Goal: Task Accomplishment & Management: Complete application form

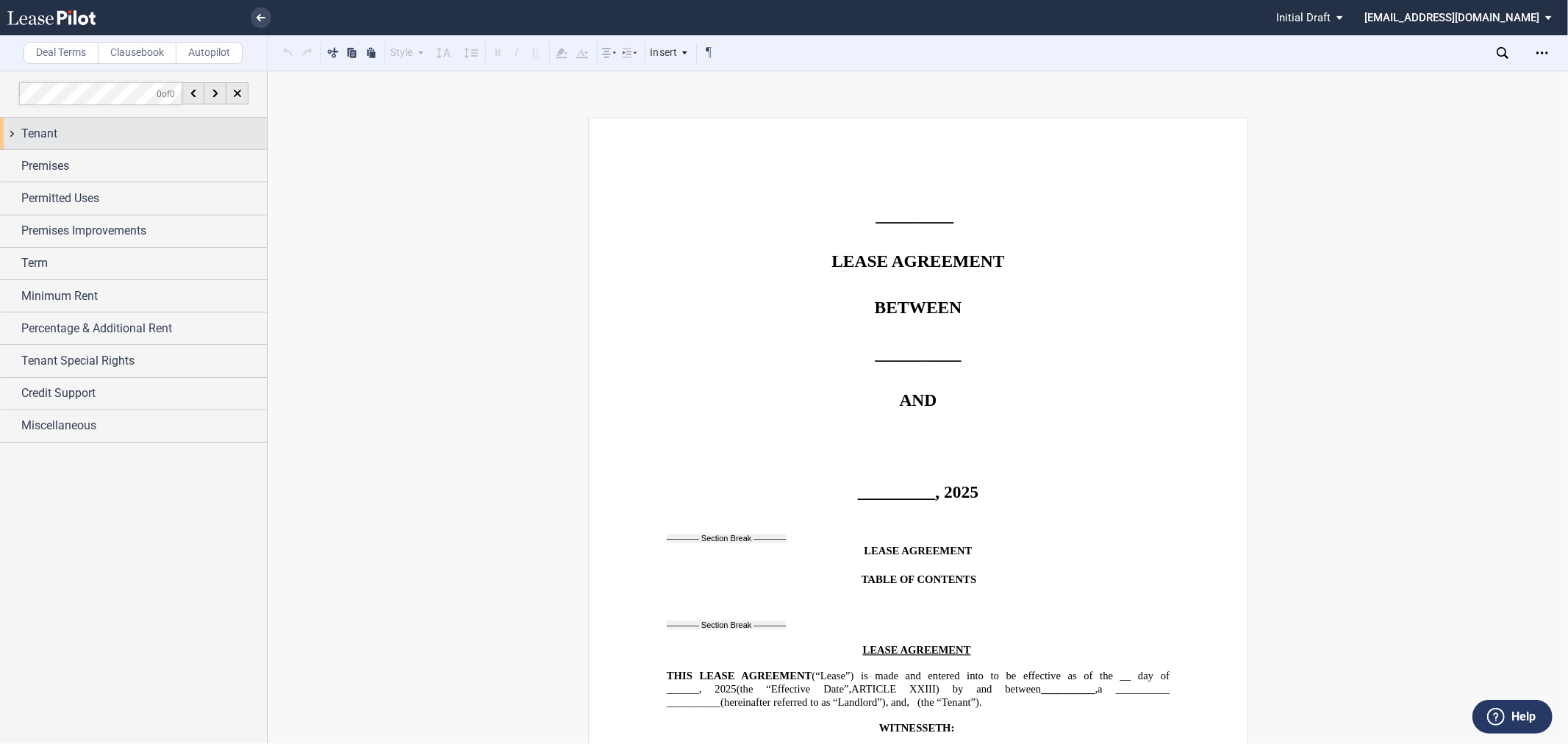
click at [148, 130] on div "Tenant" at bounding box center [144, 134] width 246 height 17
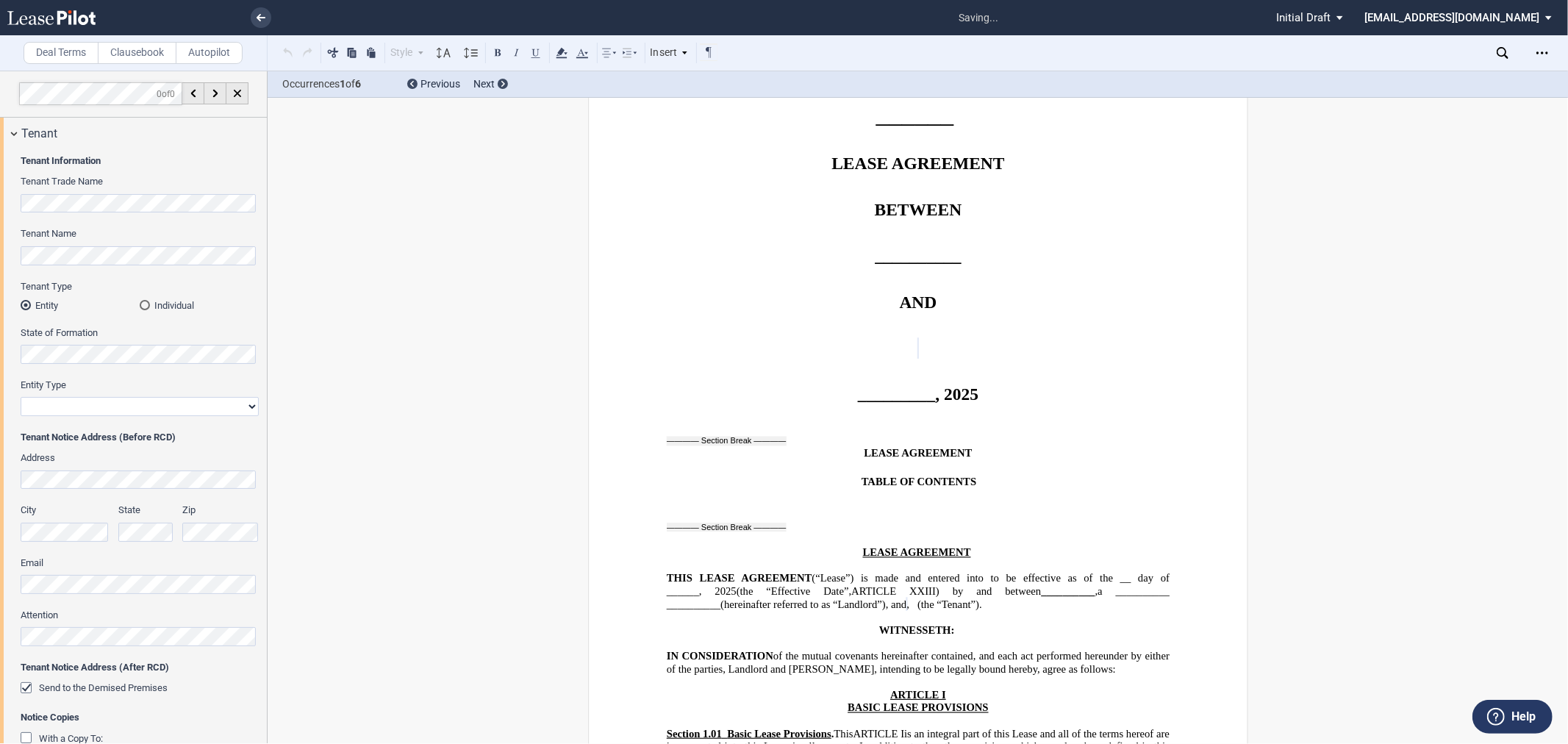
scroll to position [95, 0]
click at [94, 409] on select "Corporation Limited Liability Company General Partnership Limited Partnership O…" at bounding box center [139, 407] width 238 height 19
select select "limited liability company"
click at [20, 397] on select "Corporation Limited Liability Company General Partnership Limited Partnership O…" at bounding box center [139, 407] width 238 height 19
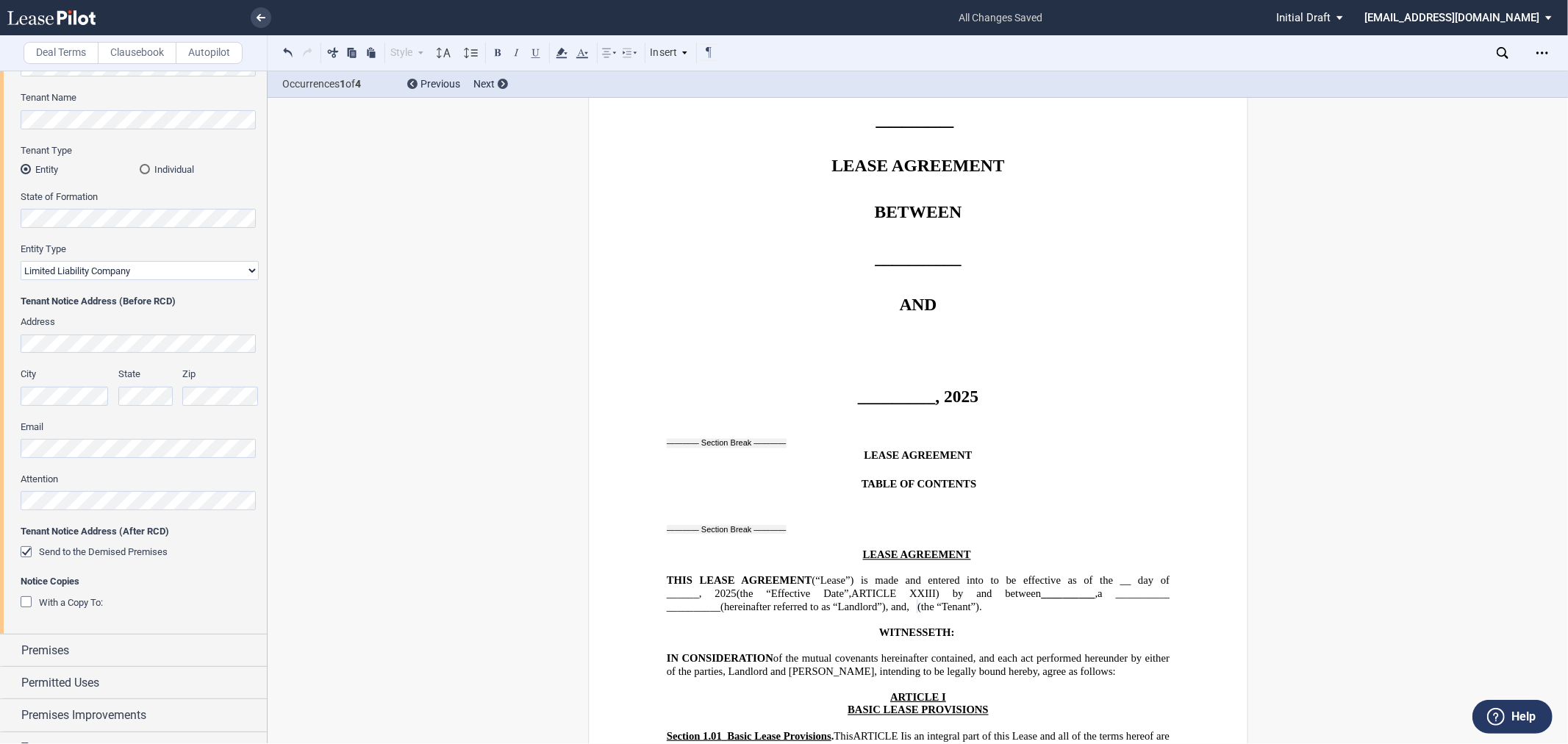
click at [90, 605] on span "With a Copy To:" at bounding box center [71, 602] width 64 height 11
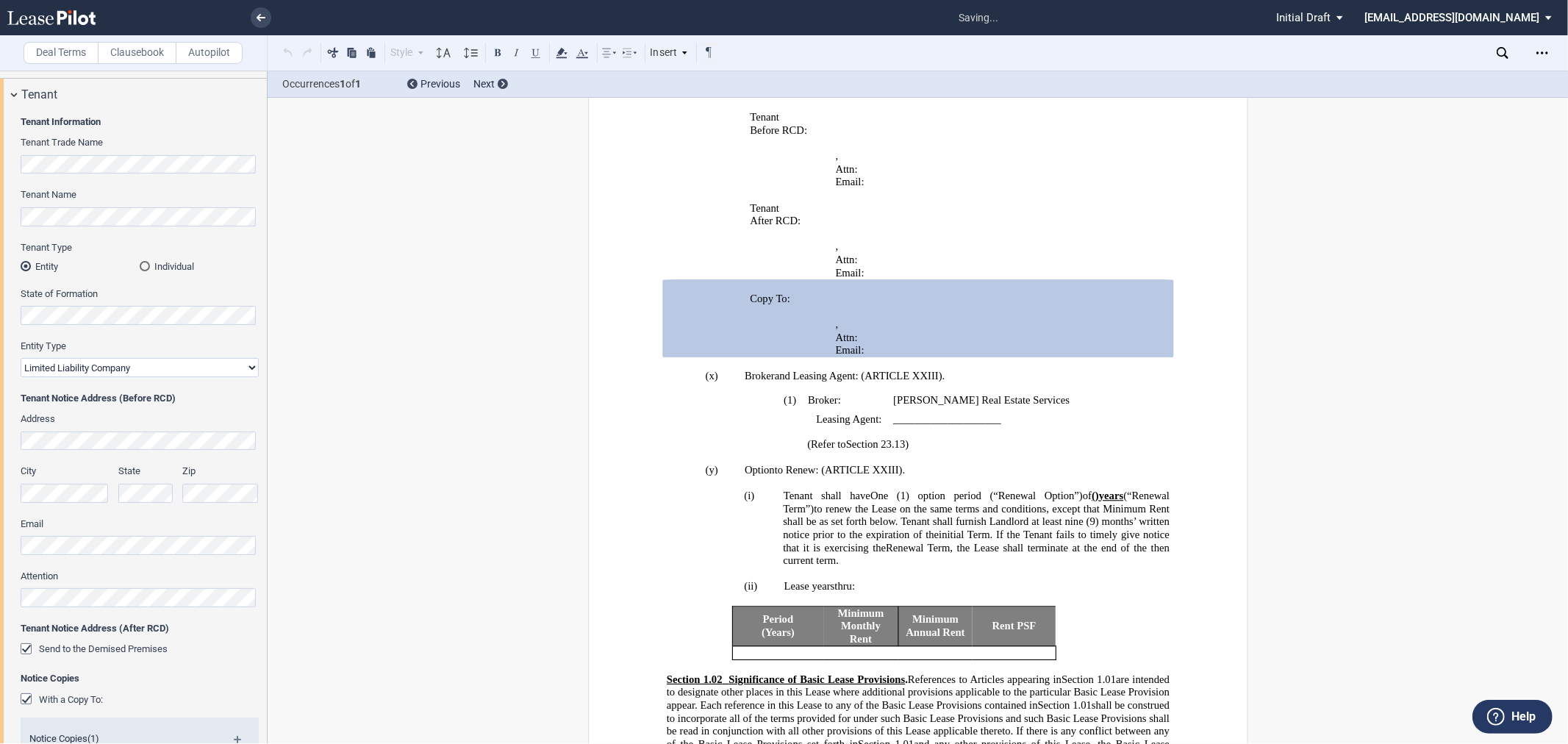
scroll to position [0, 0]
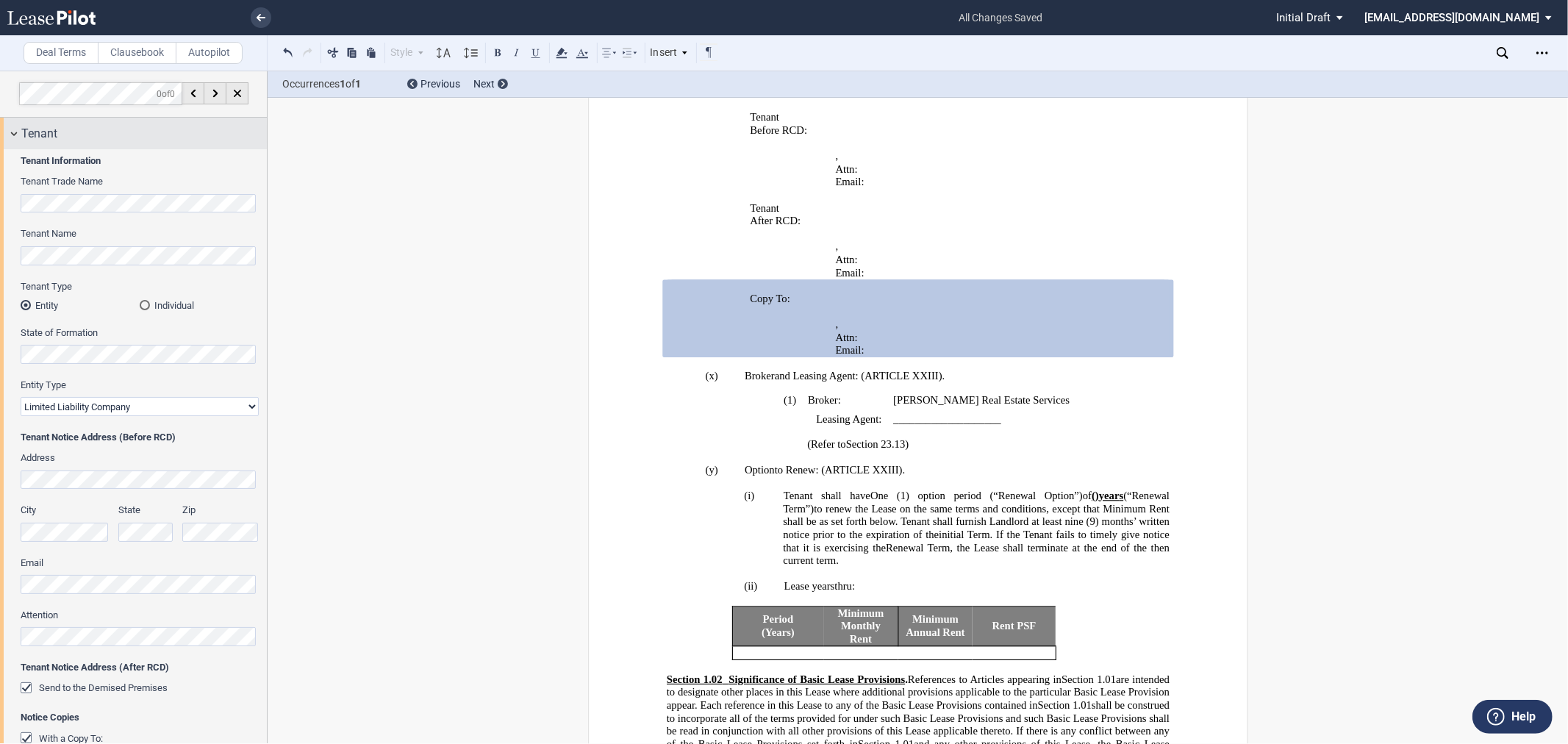
click at [53, 130] on span "Tenant" at bounding box center [38, 134] width 36 height 17
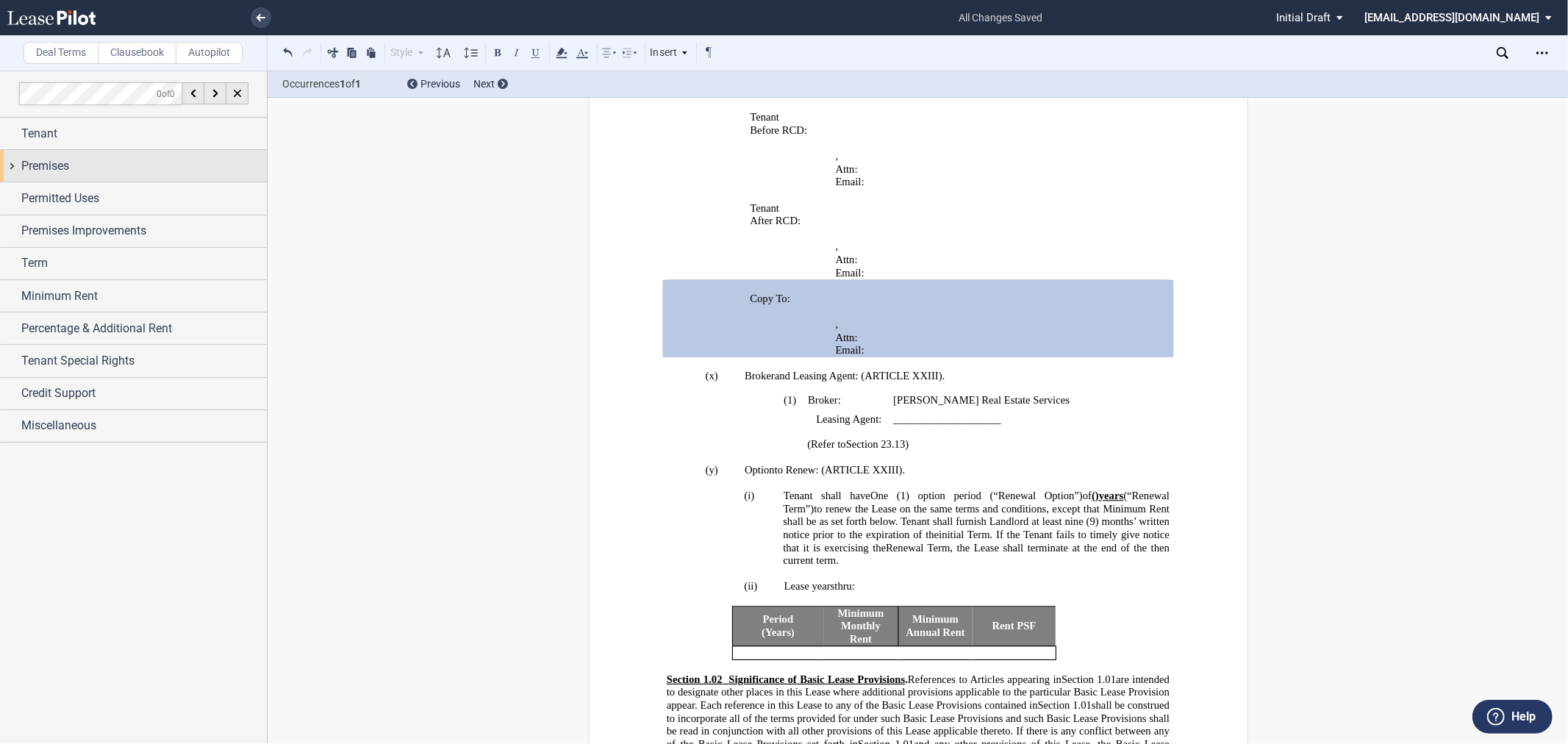
click at [61, 167] on span "Premises" at bounding box center [45, 166] width 48 height 17
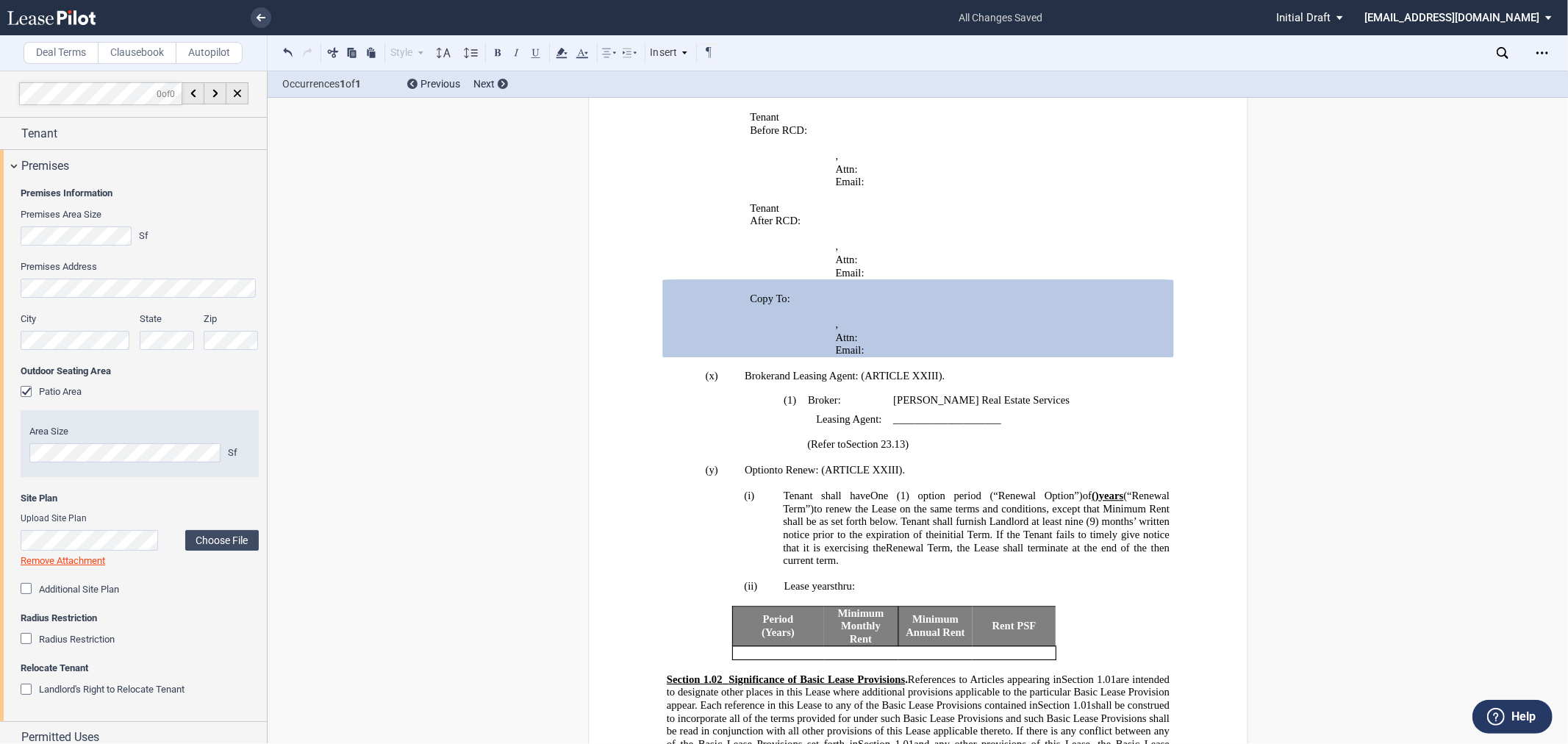
click at [253, 8] on li at bounding box center [210, 17] width 120 height 36
click at [259, 15] on use at bounding box center [260, 18] width 9 height 8
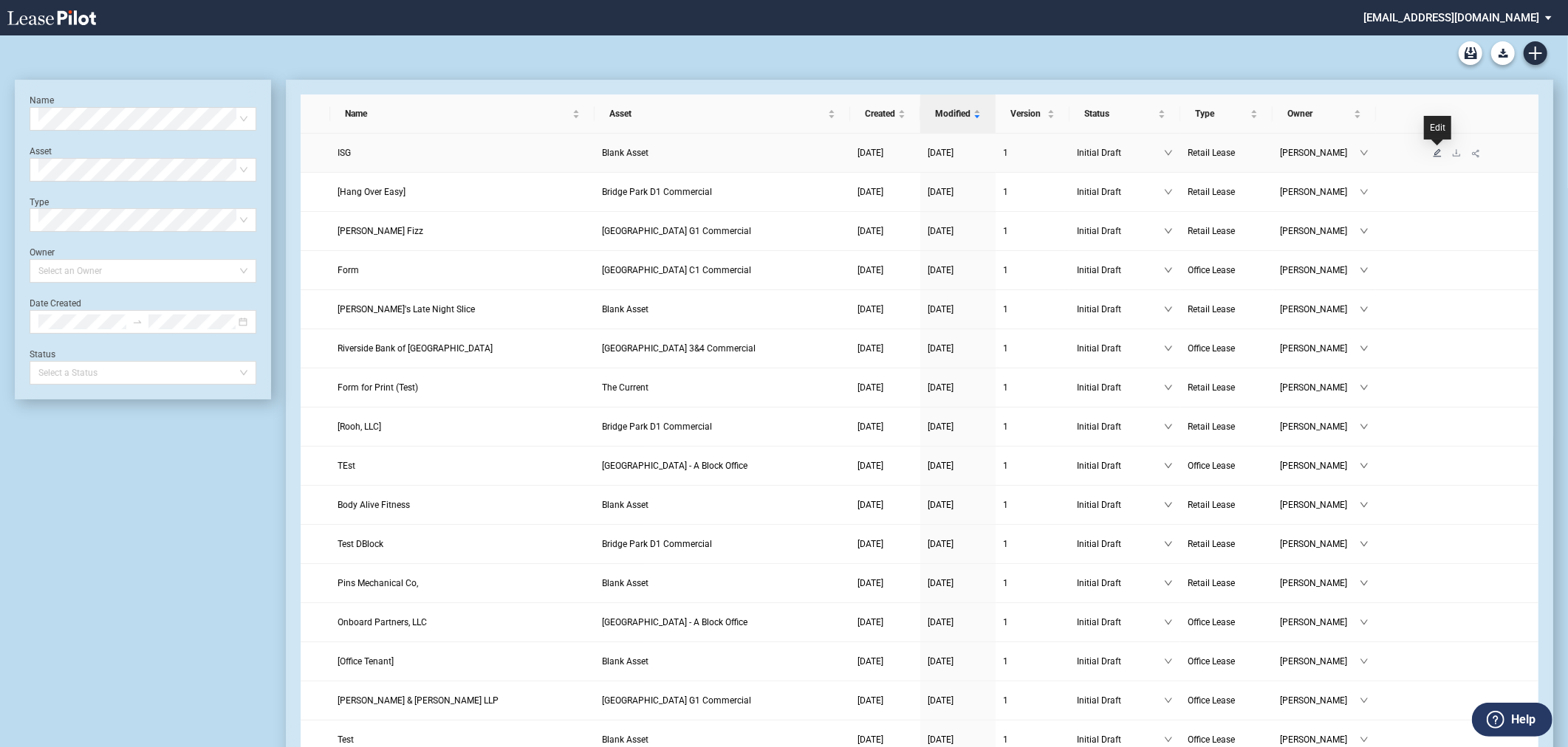
click at [1437, 155] on icon "edit" at bounding box center [1437, 152] width 9 height 9
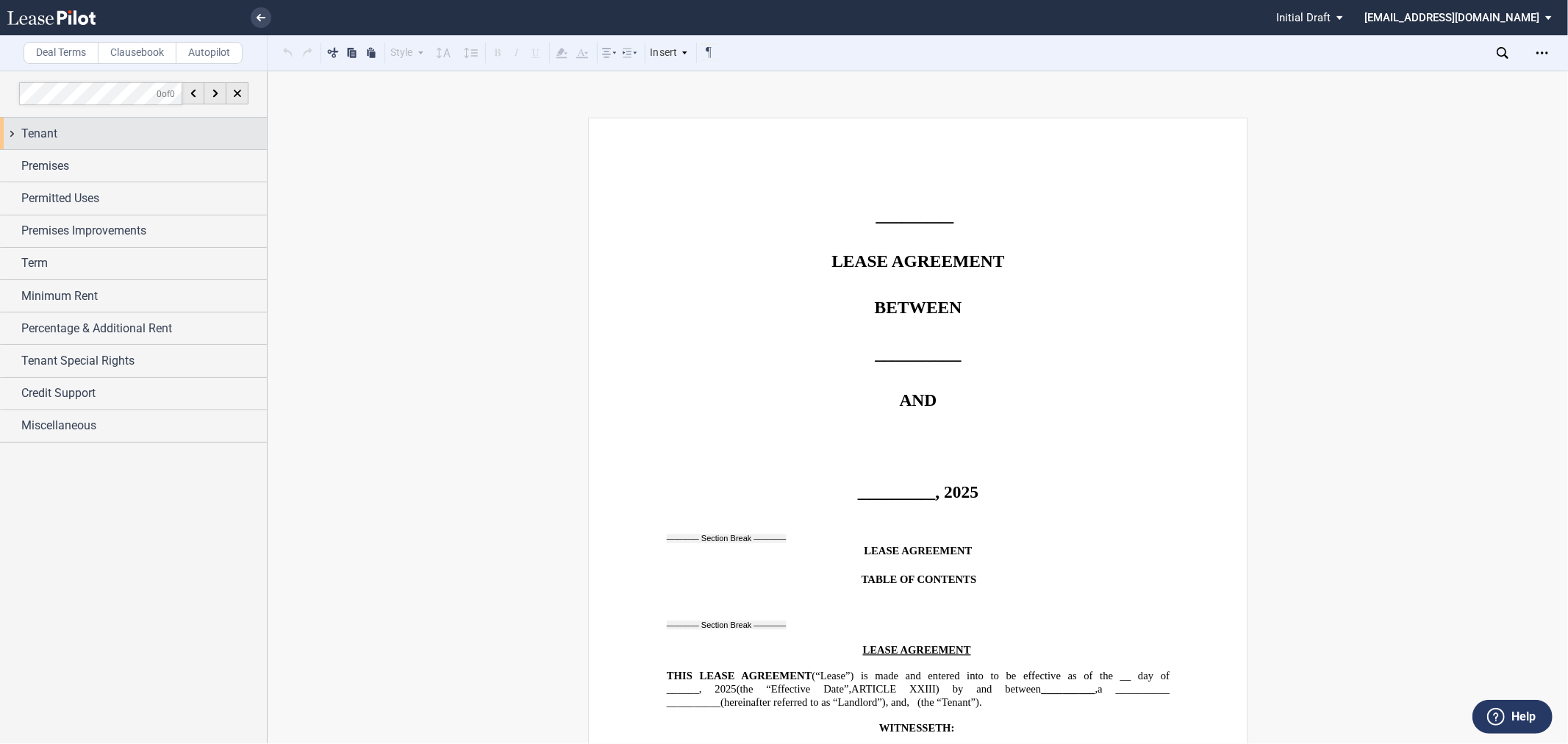
click at [88, 127] on div "Tenant" at bounding box center [144, 134] width 246 height 17
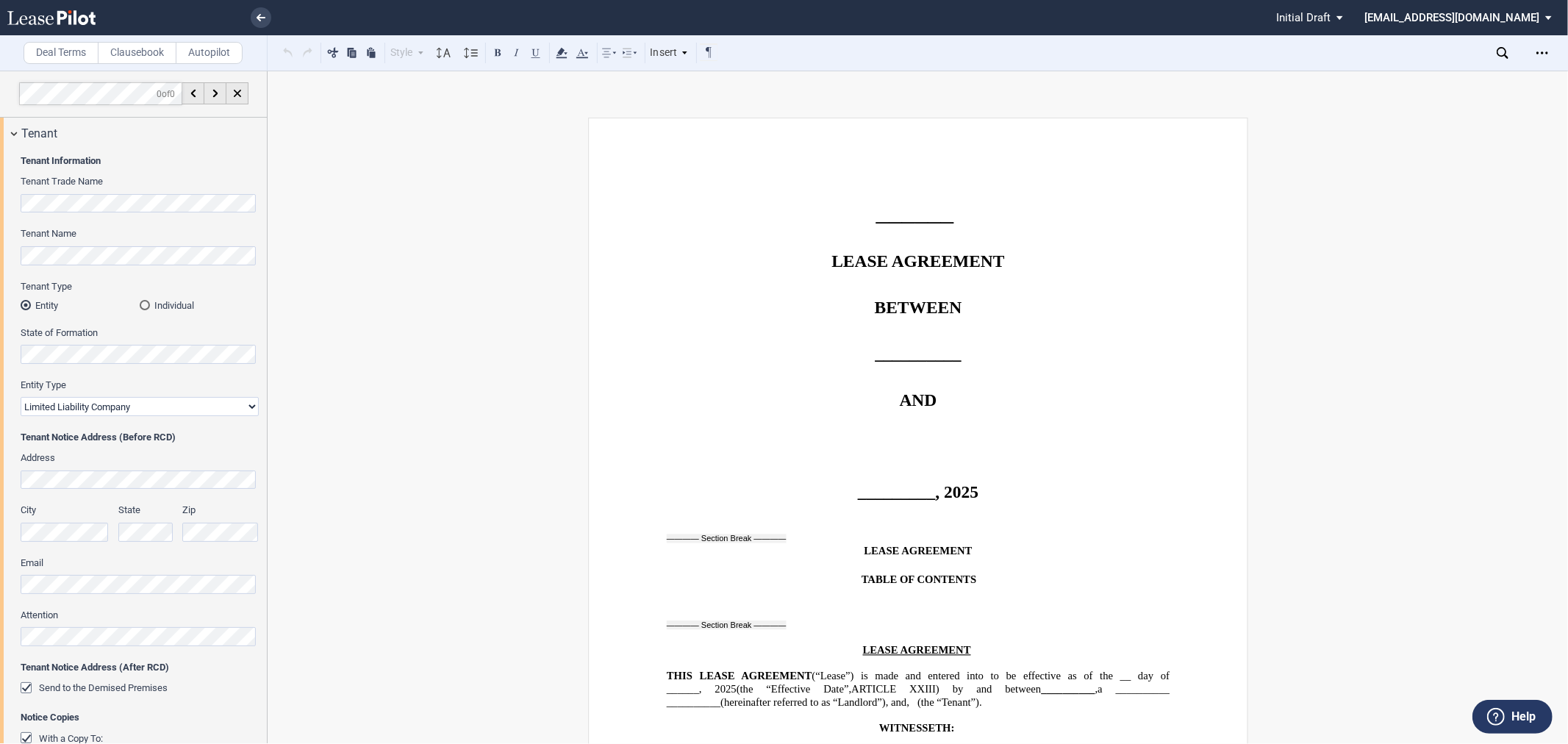
click at [8, 202] on div "Tenant Information Tenant Trade Name Tenant Name Tenant Type Entity Individual …" at bounding box center [134, 646] width 267 height 994
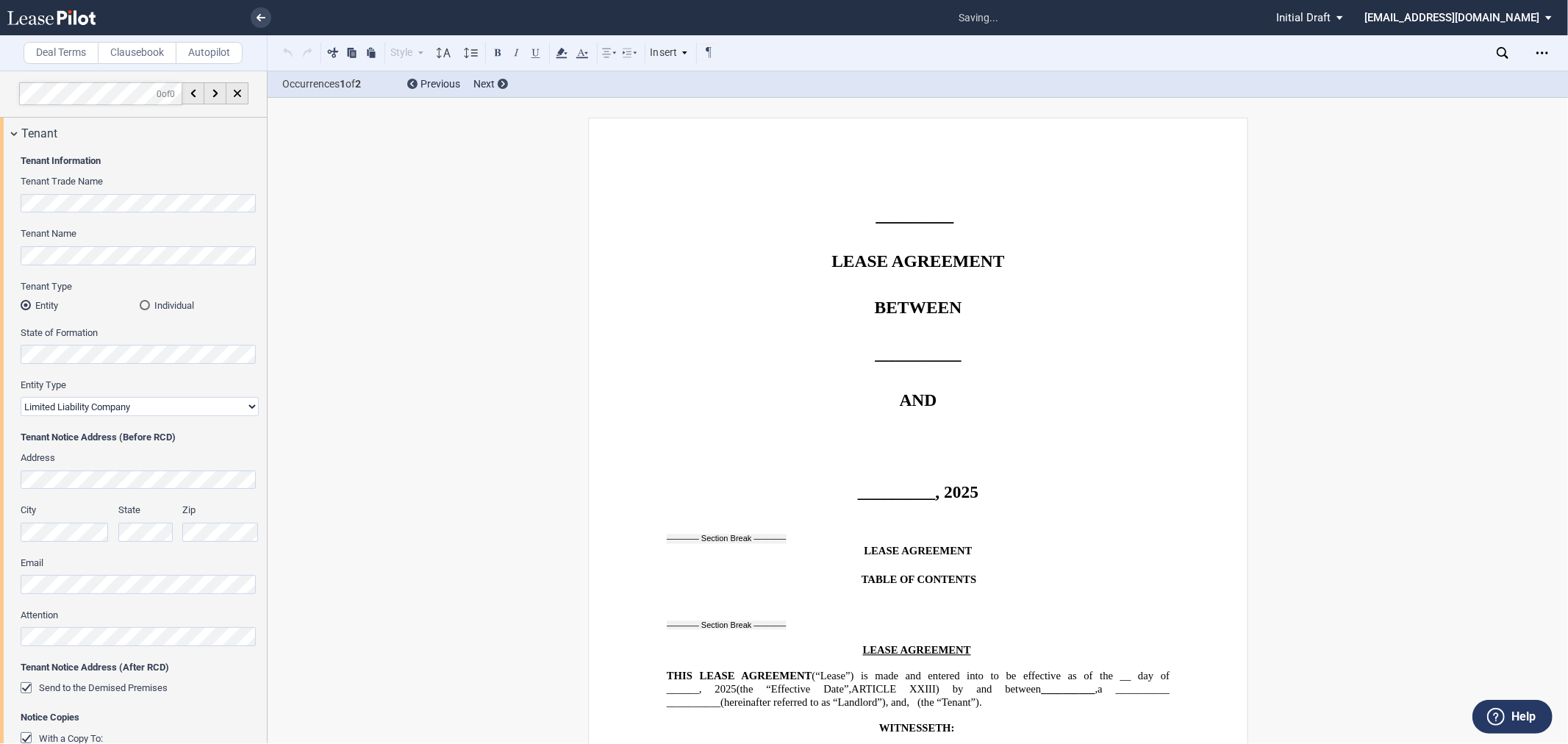
scroll to position [710, 0]
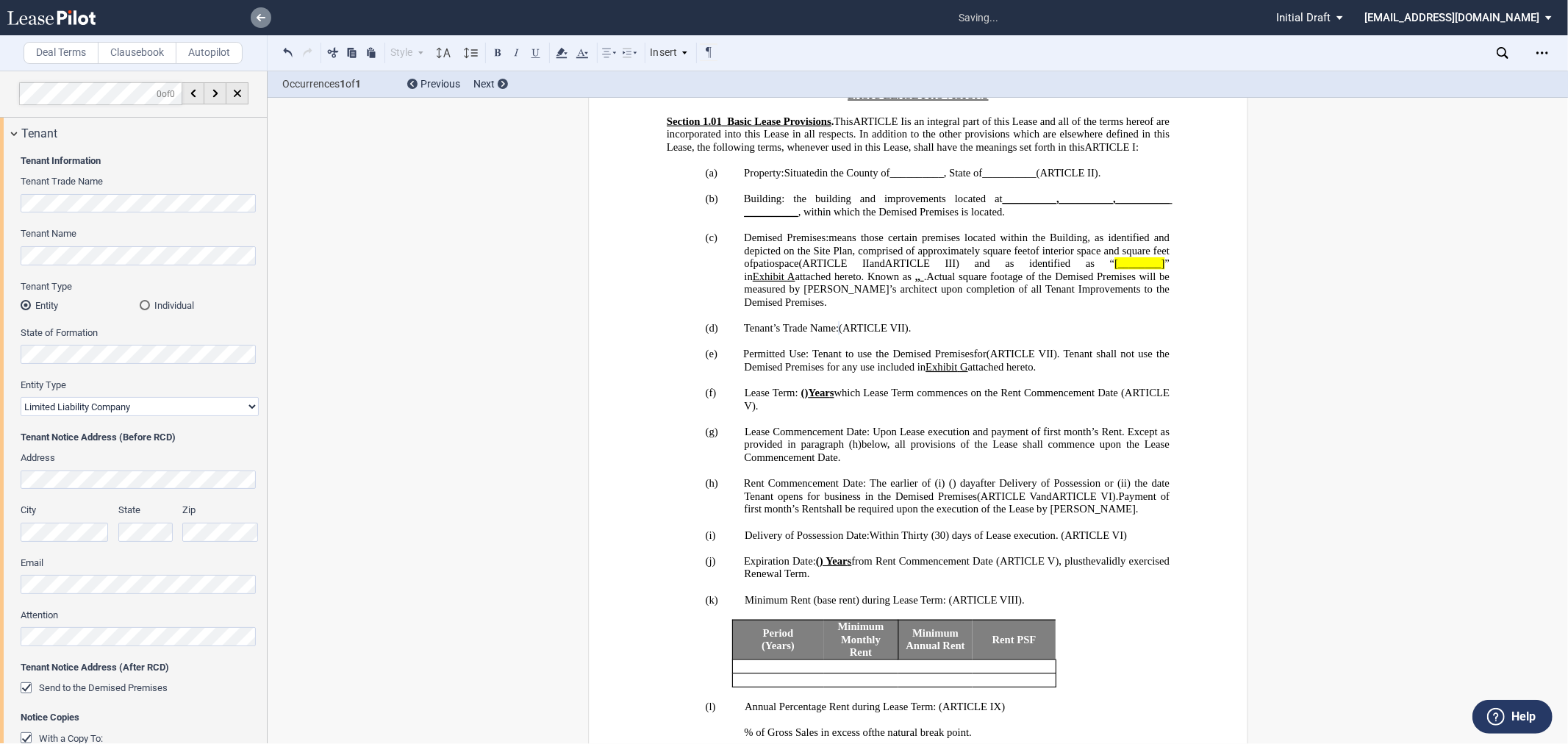
click at [257, 25] on link at bounding box center [260, 17] width 20 height 20
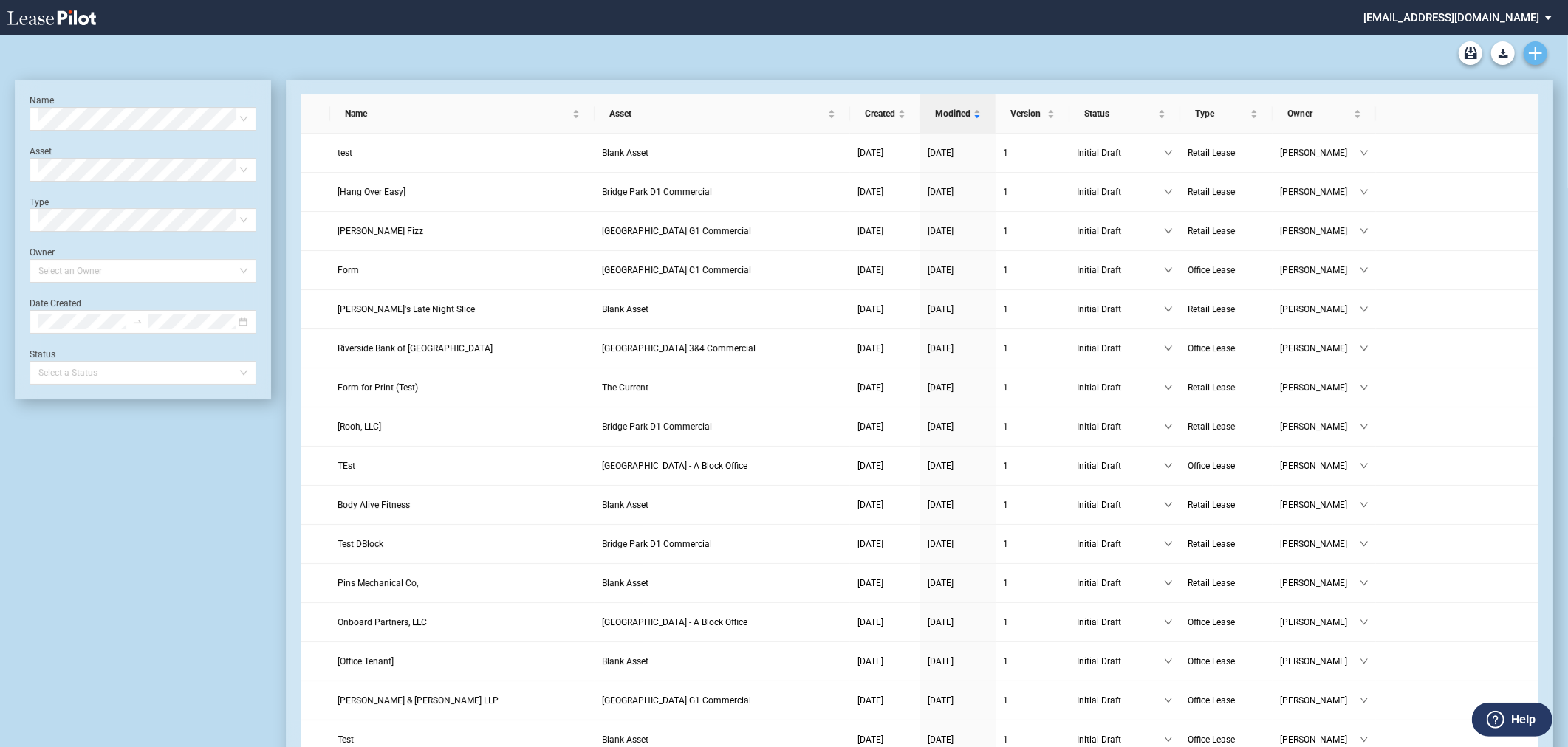
click at [1538, 50] on icon "Create new document" at bounding box center [1536, 53] width 14 height 14
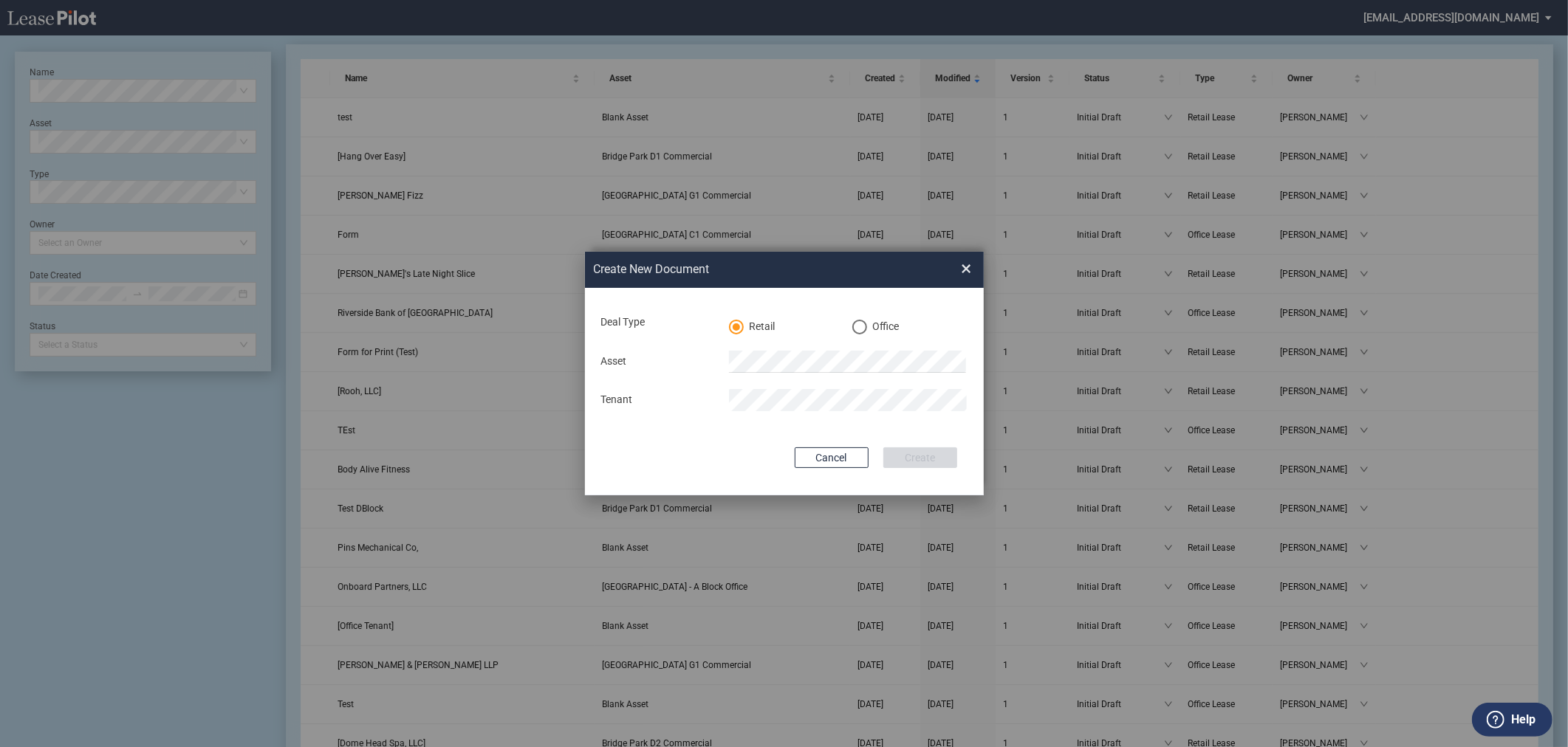
click at [854, 320] on div "Office" at bounding box center [859, 326] width 14 height 14
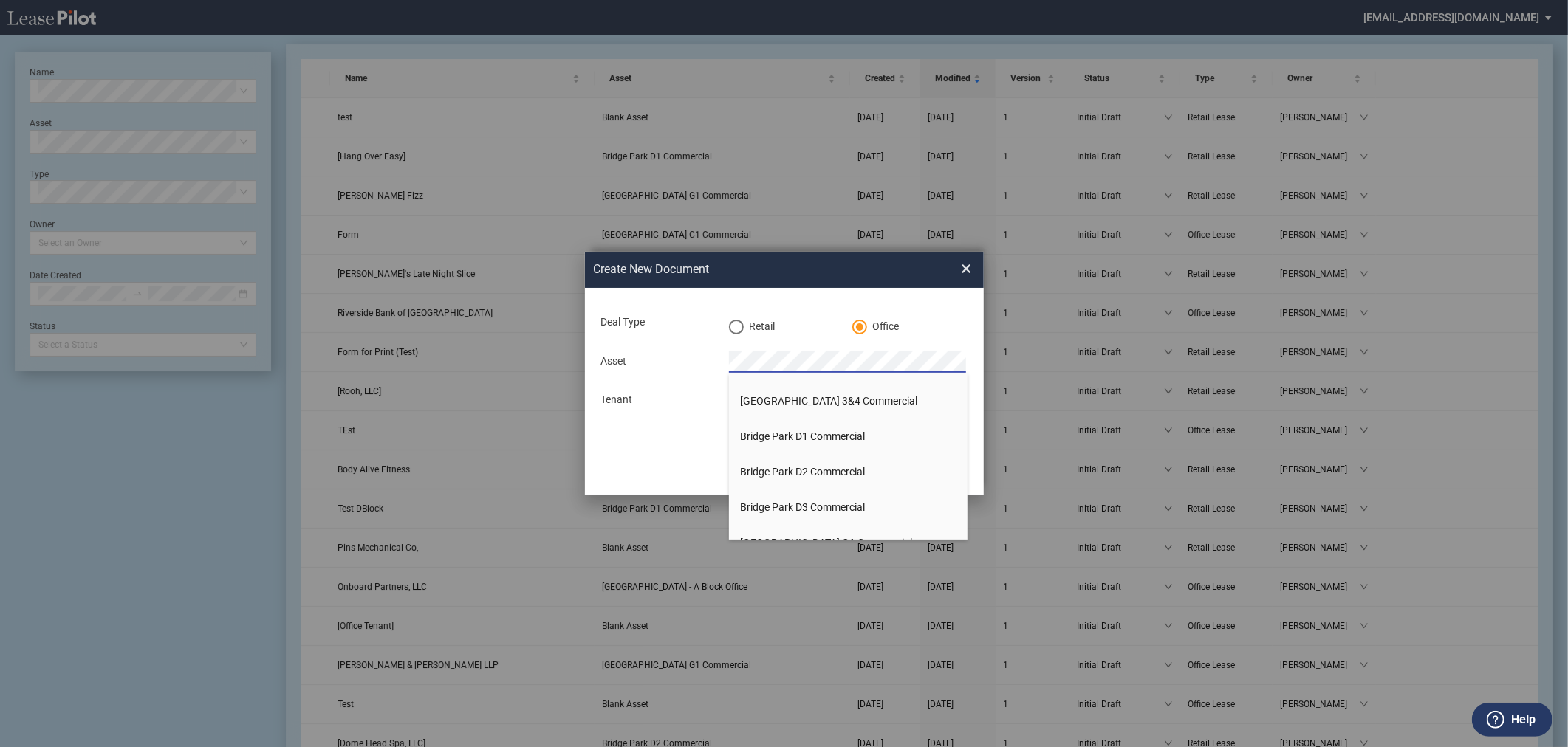
scroll to position [401, 0]
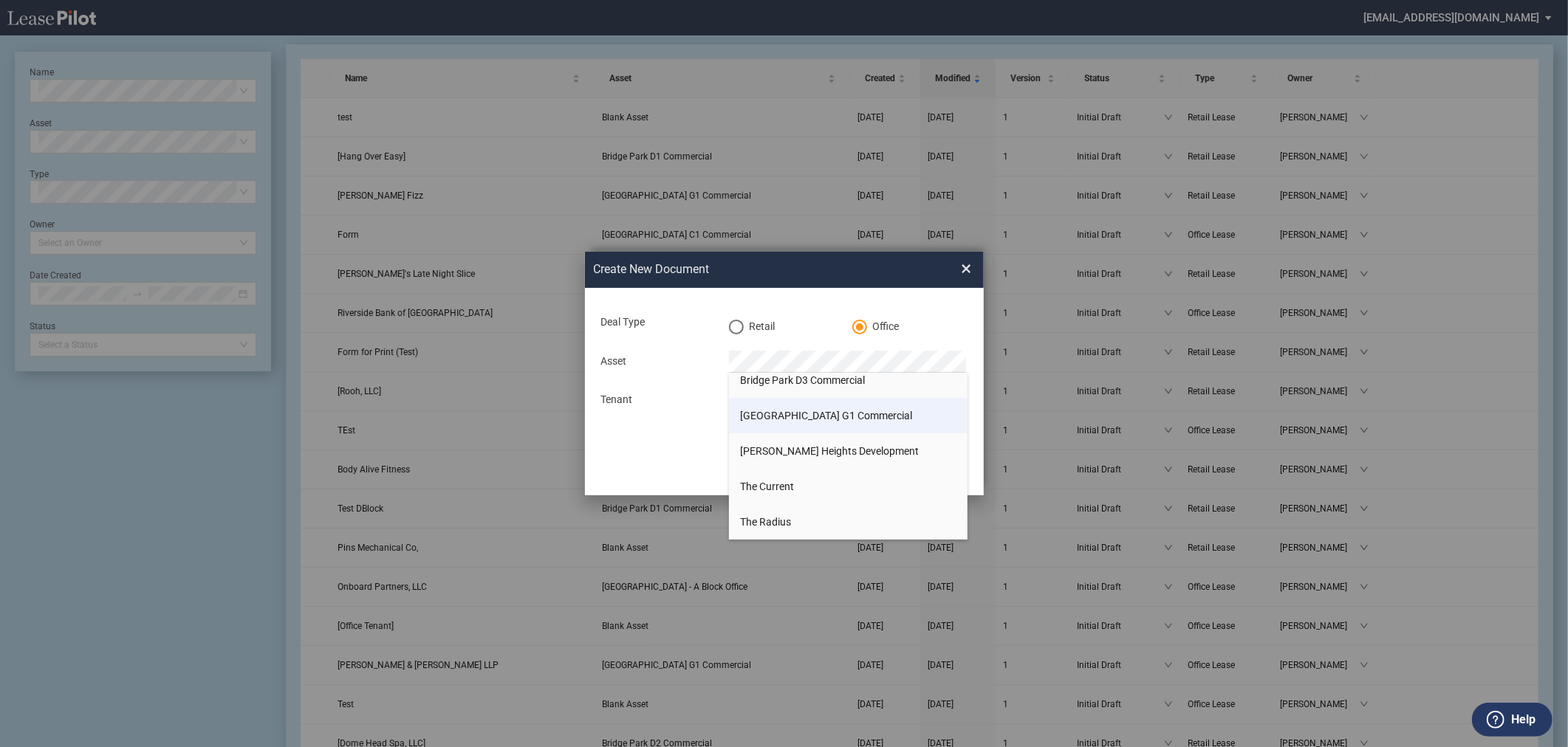
click at [843, 410] on span "[GEOGRAPHIC_DATA] G1 Commercial" at bounding box center [826, 416] width 172 height 12
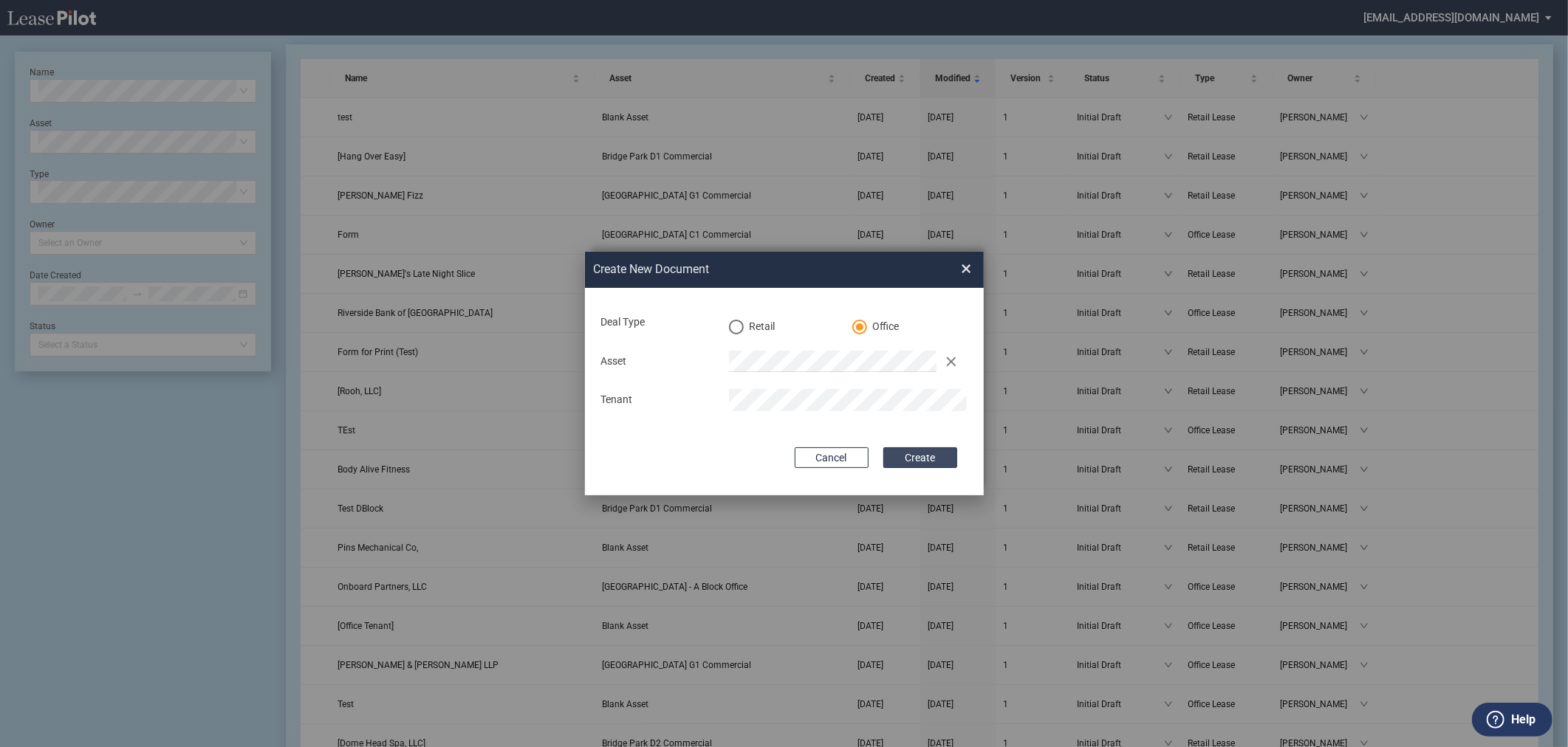
click at [955, 454] on button "Create" at bounding box center [920, 457] width 74 height 20
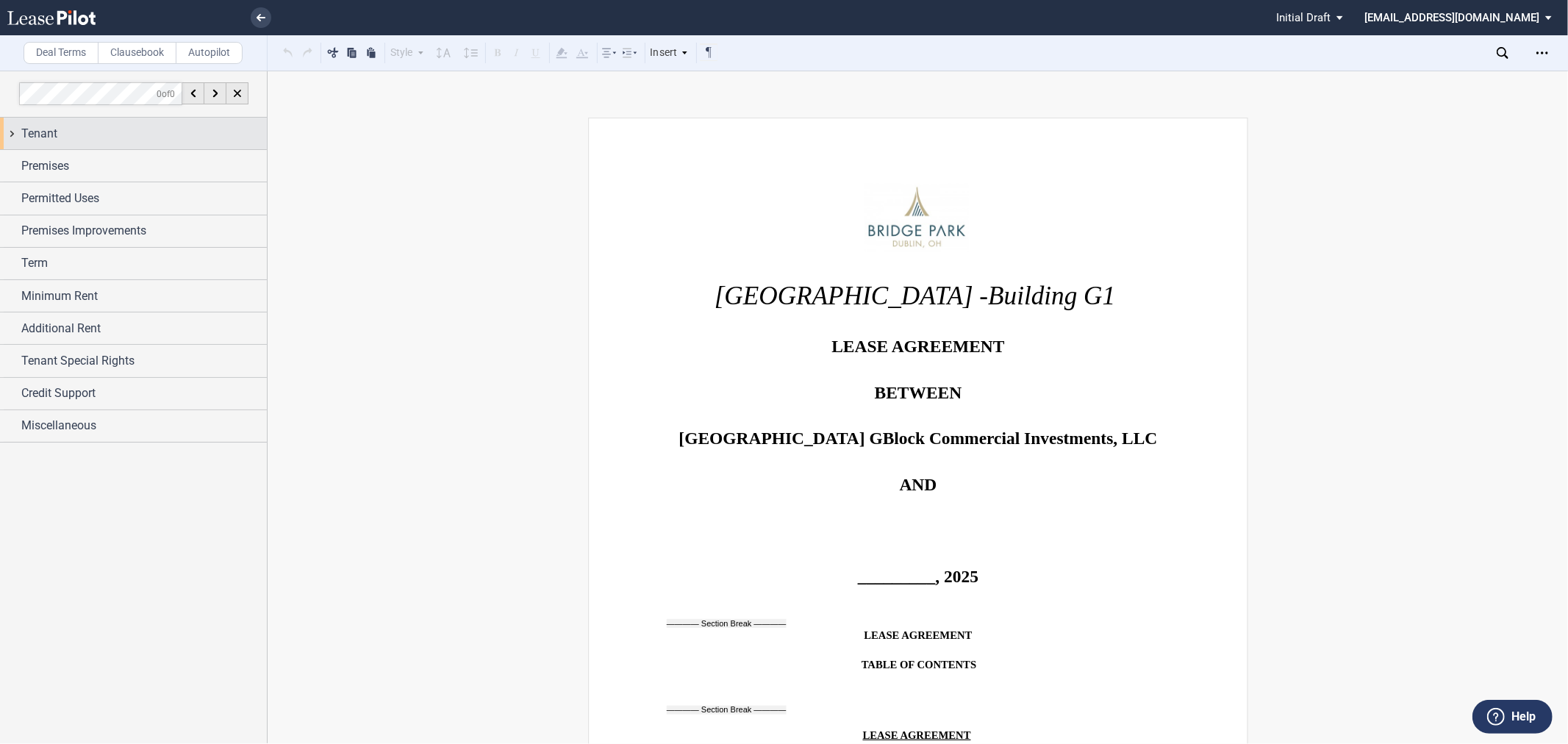
click at [67, 135] on div "Tenant" at bounding box center [144, 134] width 246 height 17
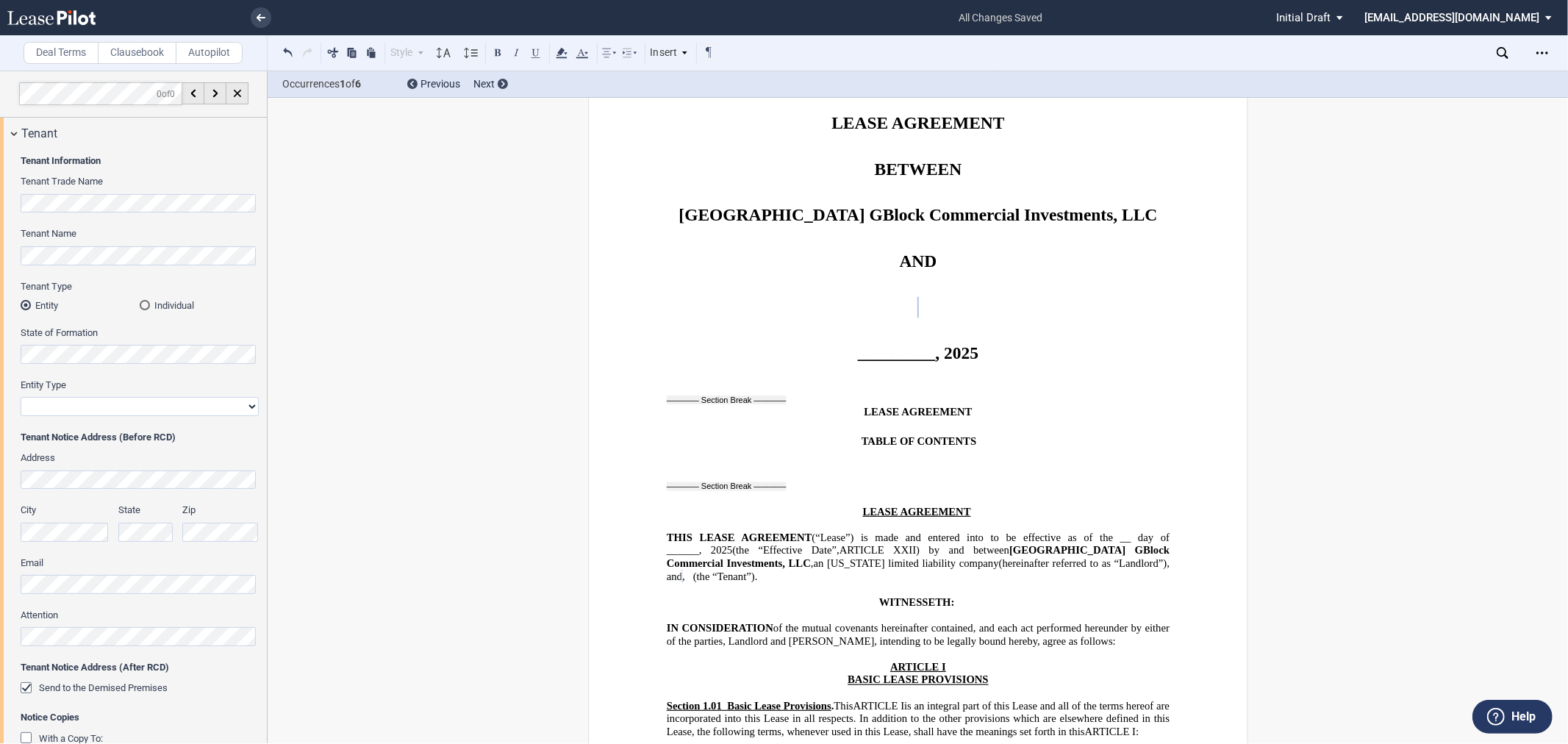
scroll to position [181, 0]
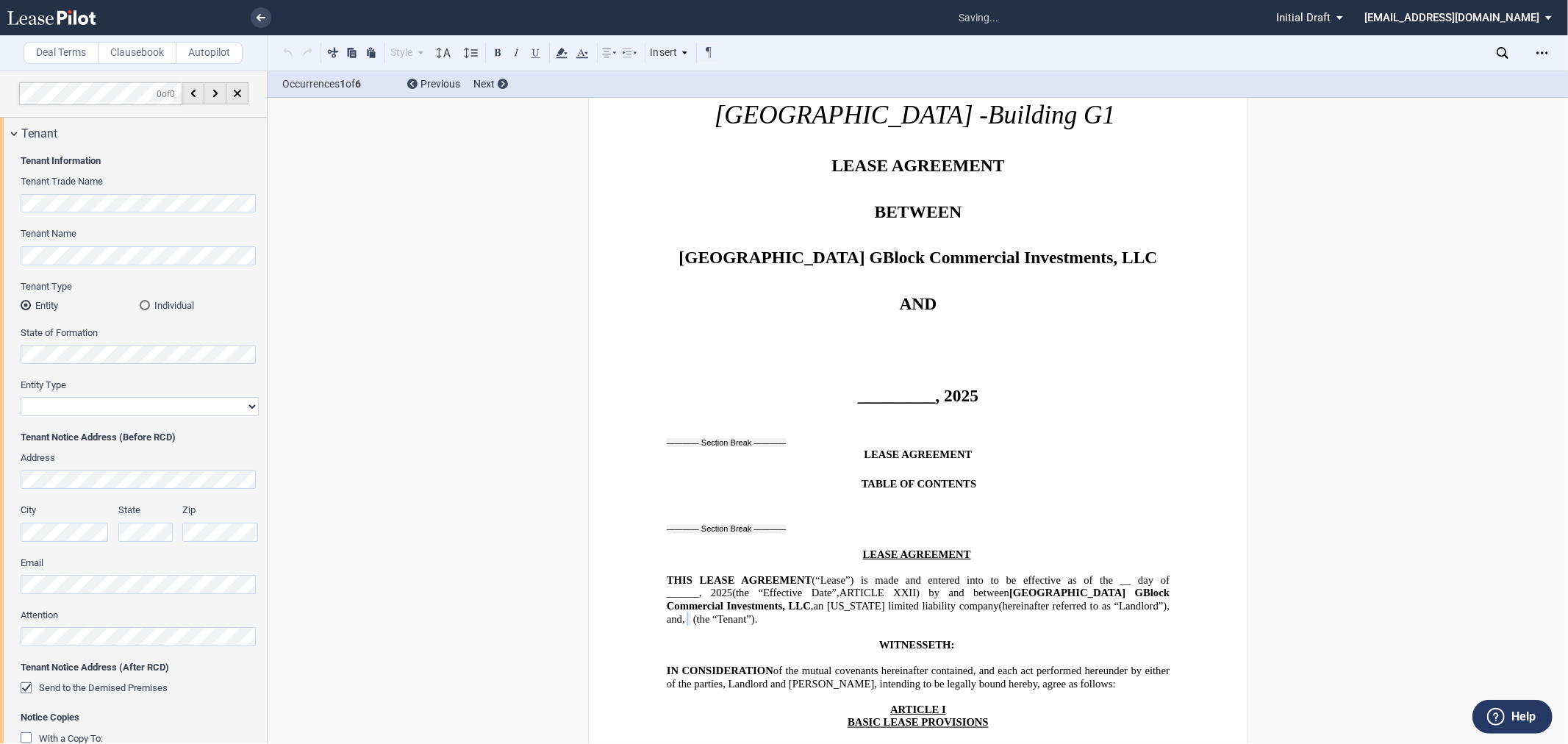
click at [74, 402] on select "Corporation Limited Liability Company General Partnership Limited Partnership O…" at bounding box center [139, 407] width 238 height 19
select select "limited liability company"
click at [20, 397] on select "Corporation Limited Liability Company General Partnership Limited Partnership O…" at bounding box center [139, 407] width 238 height 19
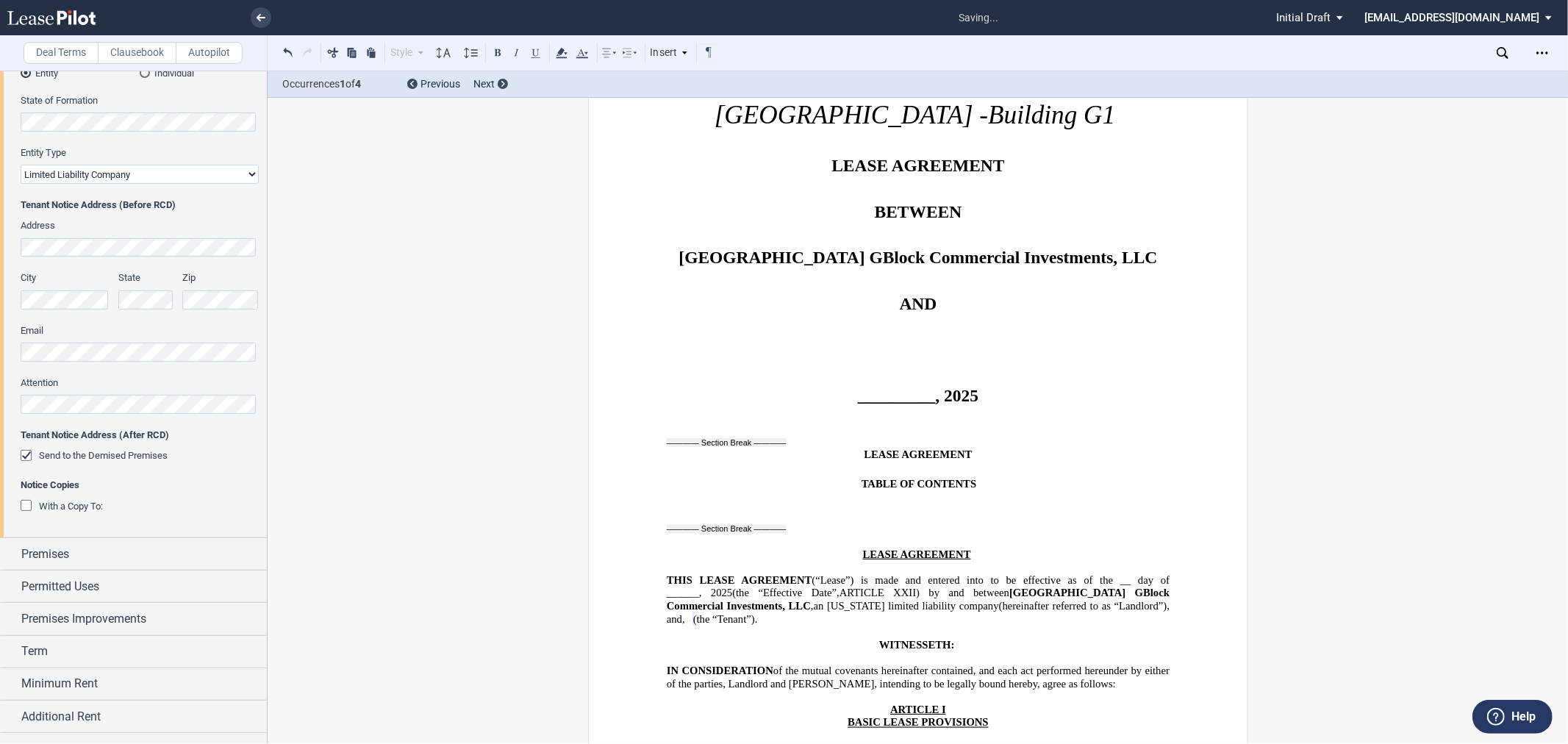
scroll to position [272, 0]
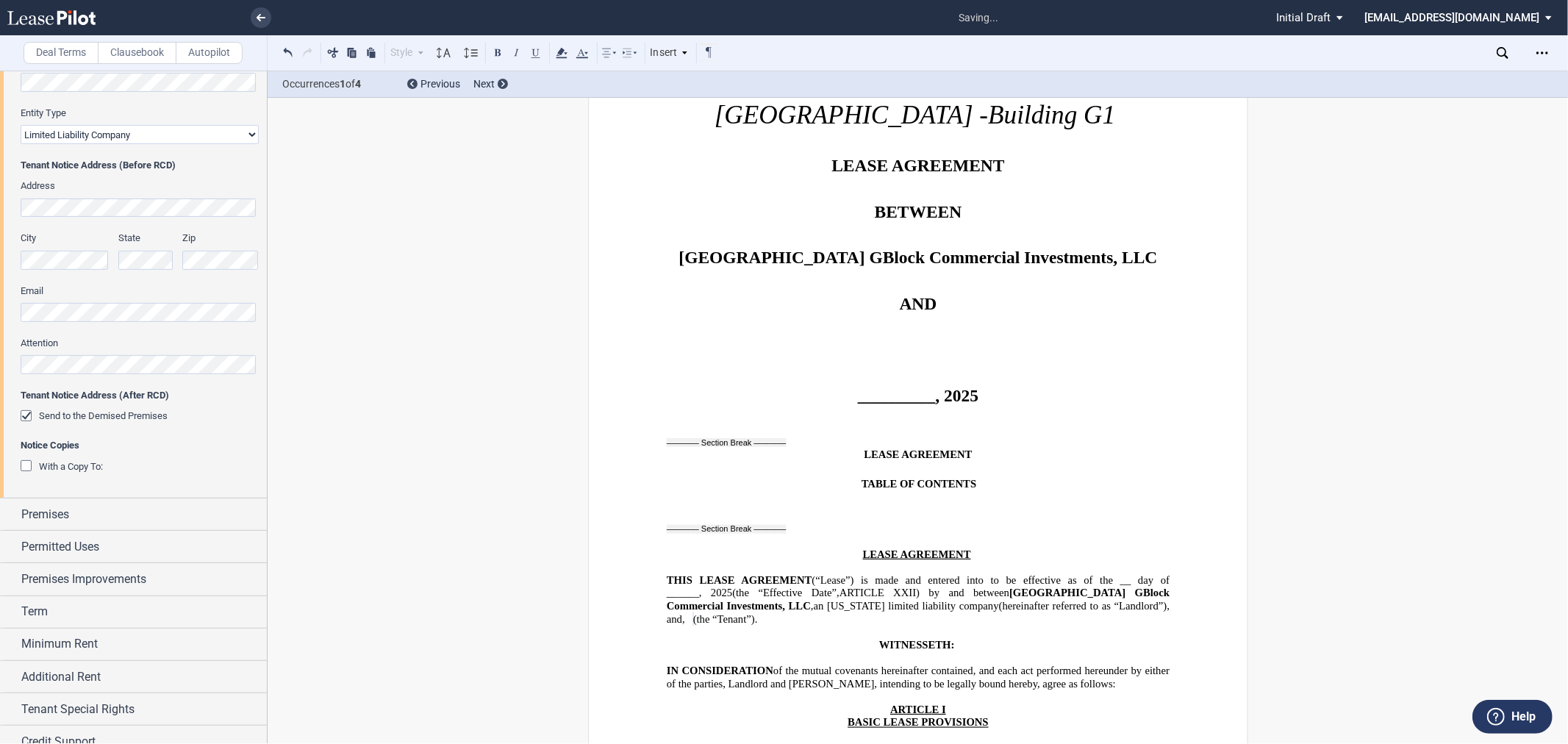
click at [55, 465] on span "With a Copy To:" at bounding box center [71, 466] width 64 height 11
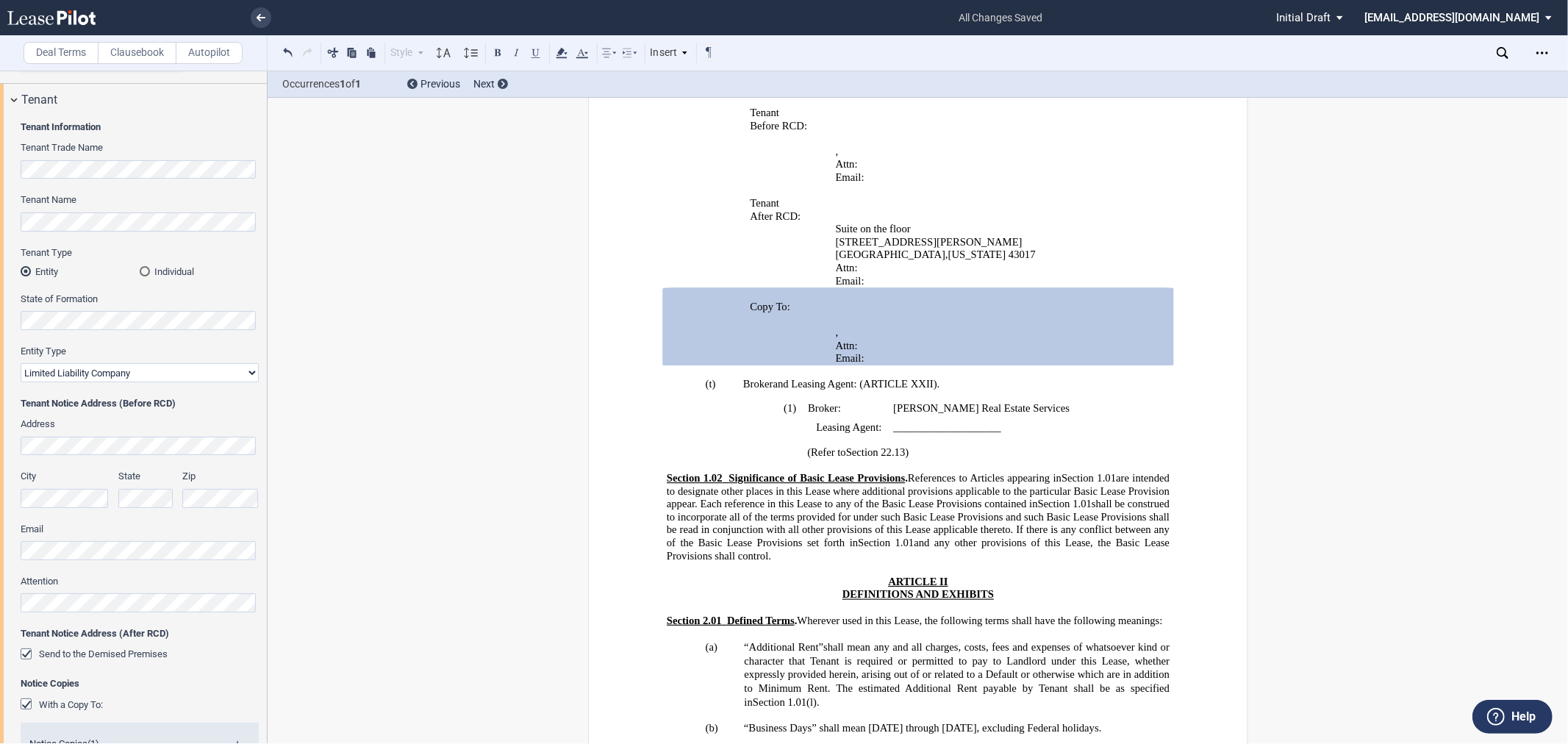
scroll to position [0, 0]
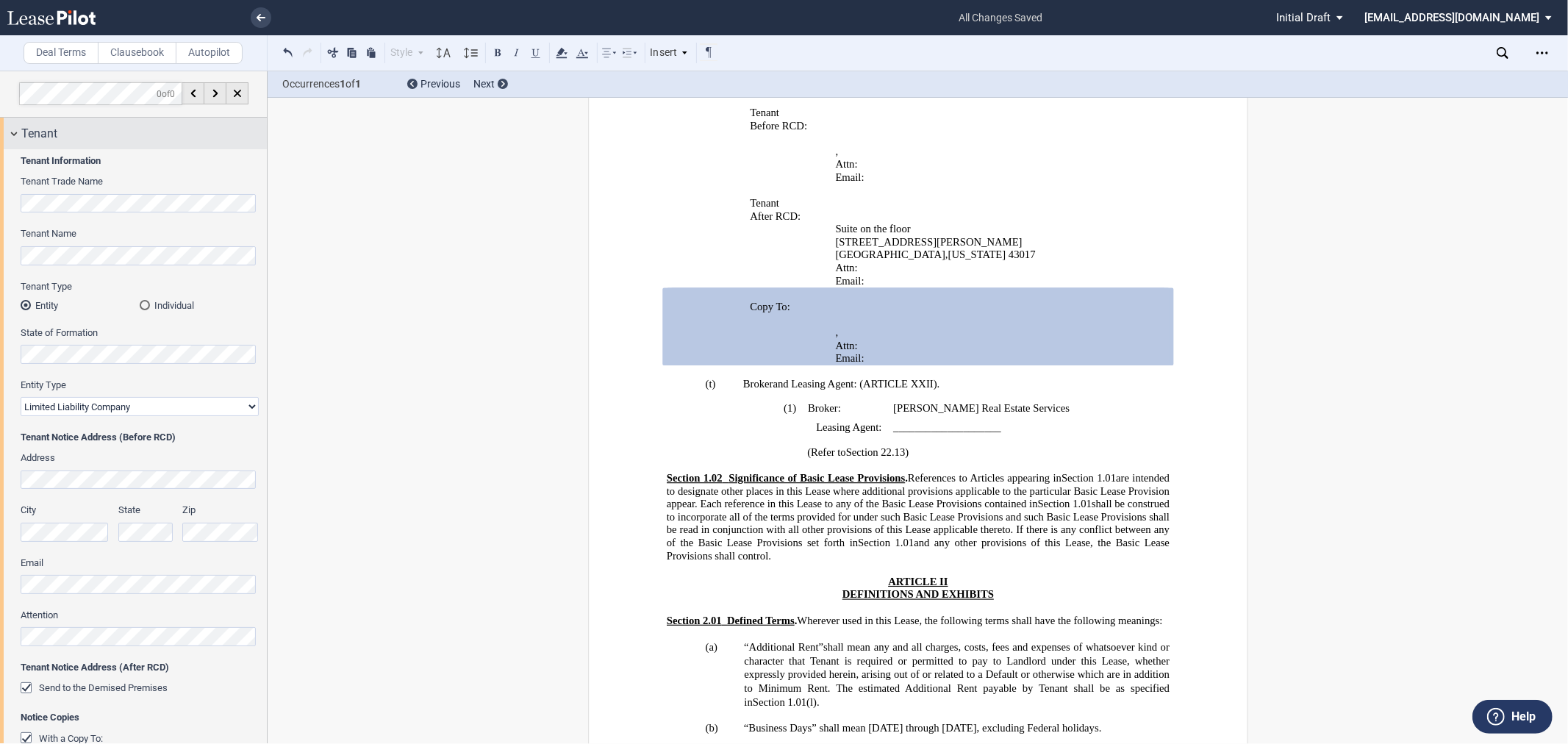
click at [78, 125] on div "Tenant" at bounding box center [144, 134] width 246 height 17
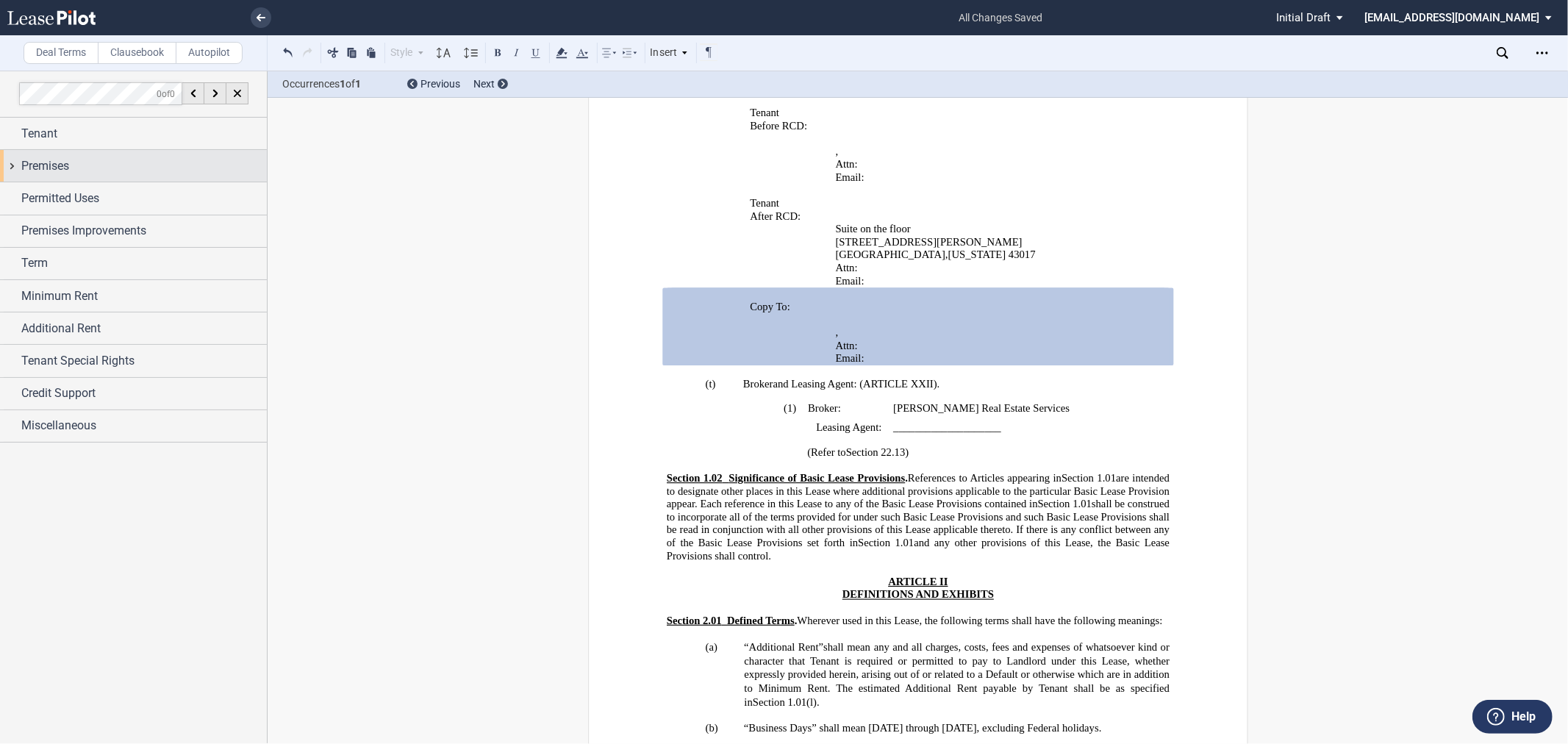
click at [55, 169] on span "Premises" at bounding box center [45, 166] width 48 height 17
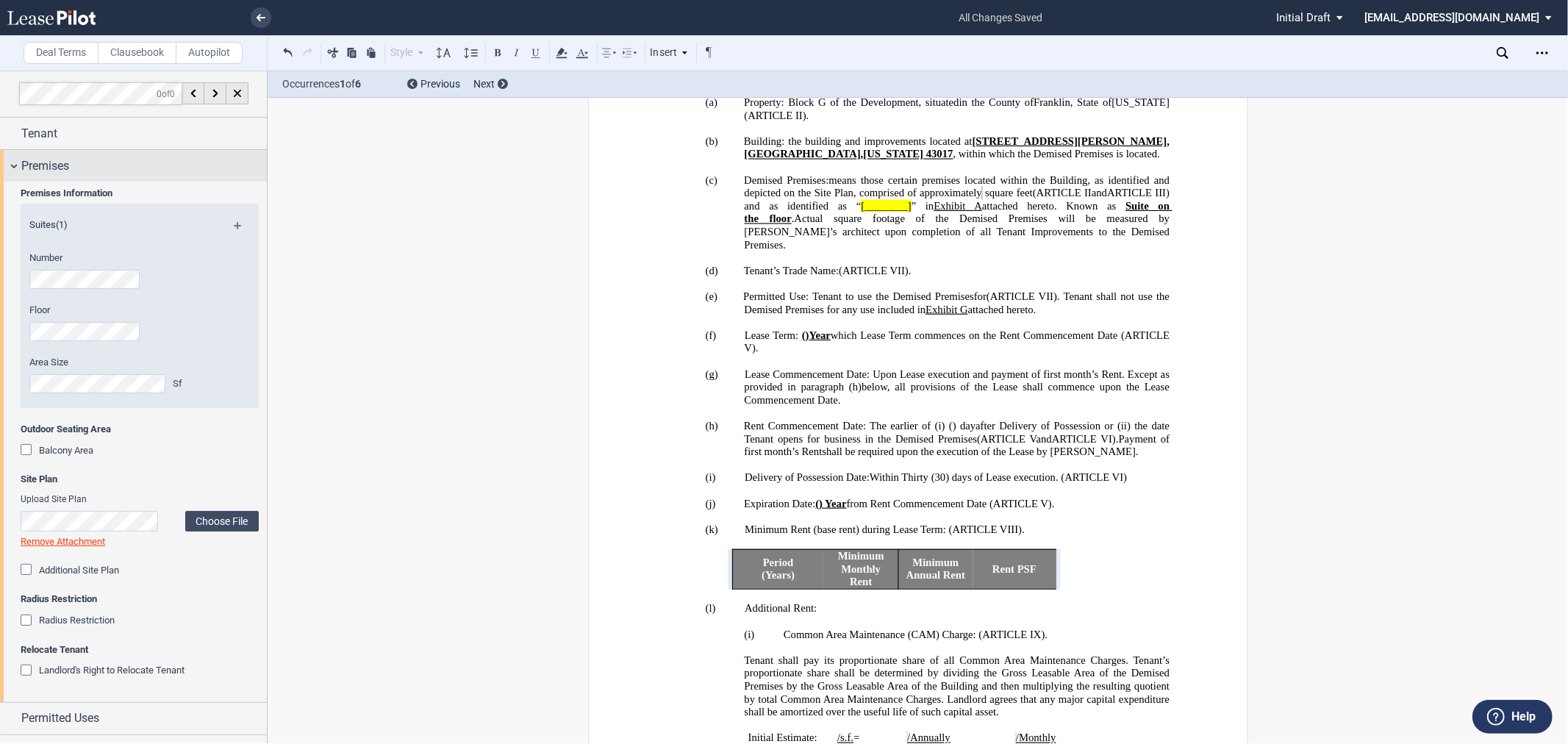
click at [170, 158] on div "Premises" at bounding box center [144, 166] width 246 height 17
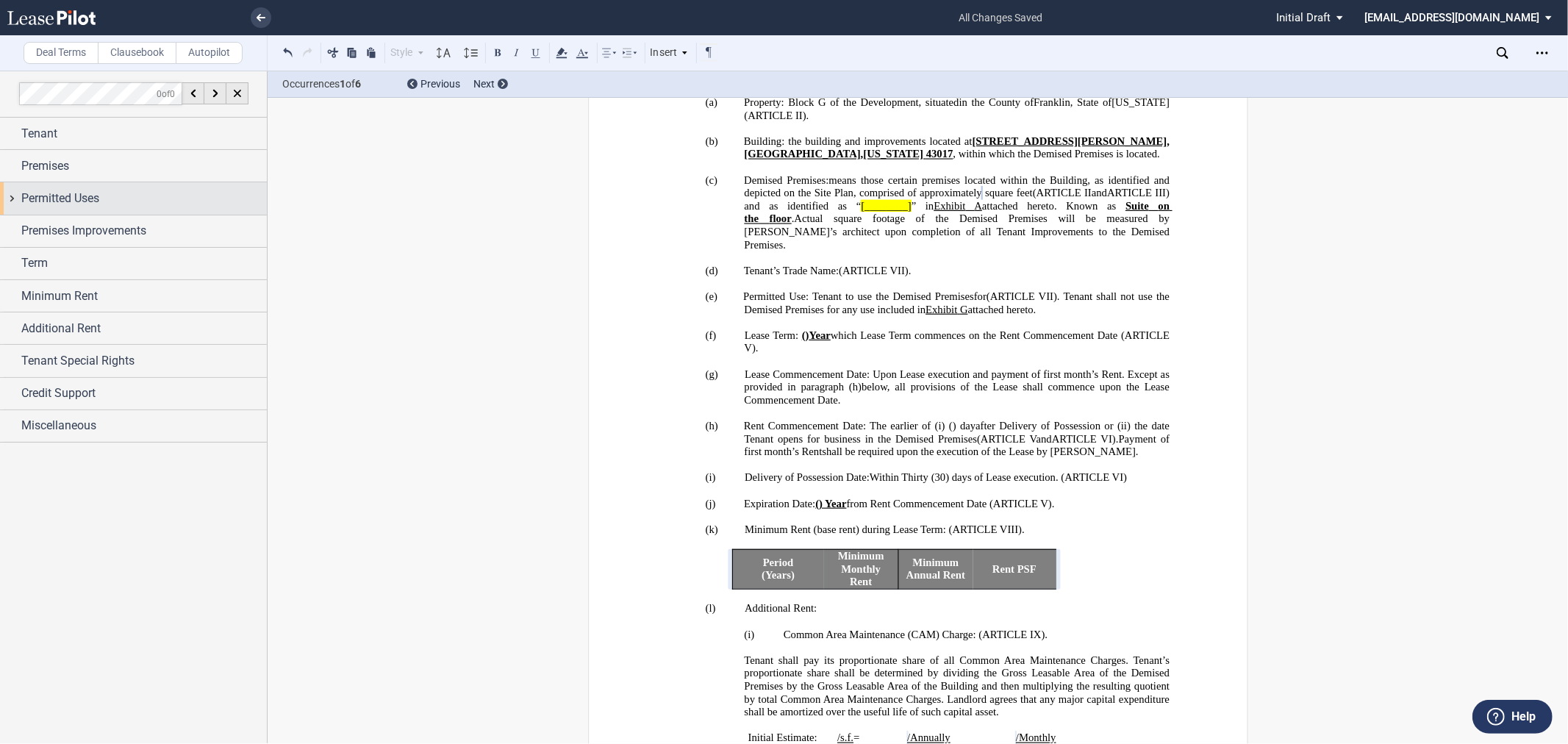
click at [165, 193] on div "Permitted Uses" at bounding box center [144, 198] width 246 height 17
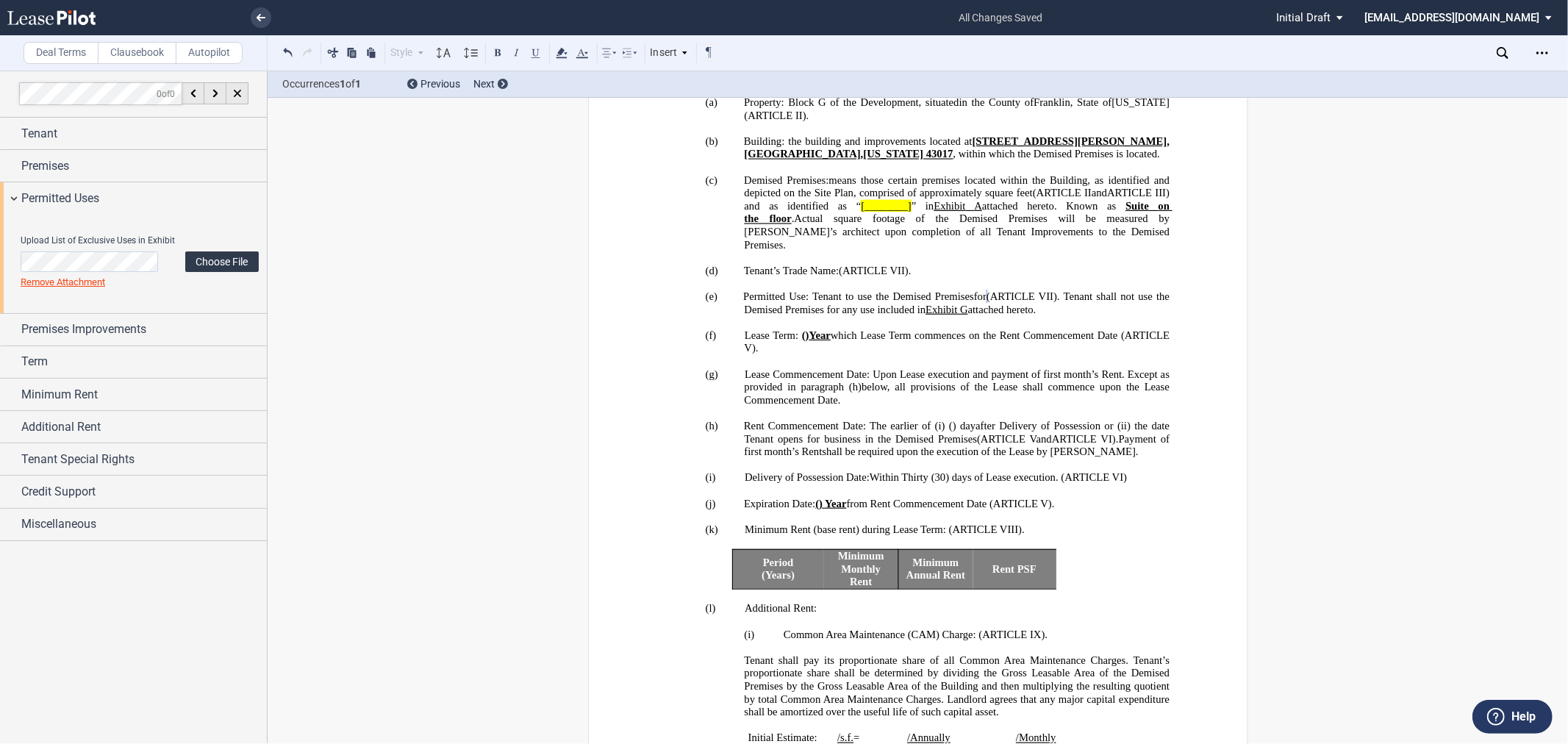
click at [242, 272] on label "Choose File" at bounding box center [222, 261] width 74 height 20
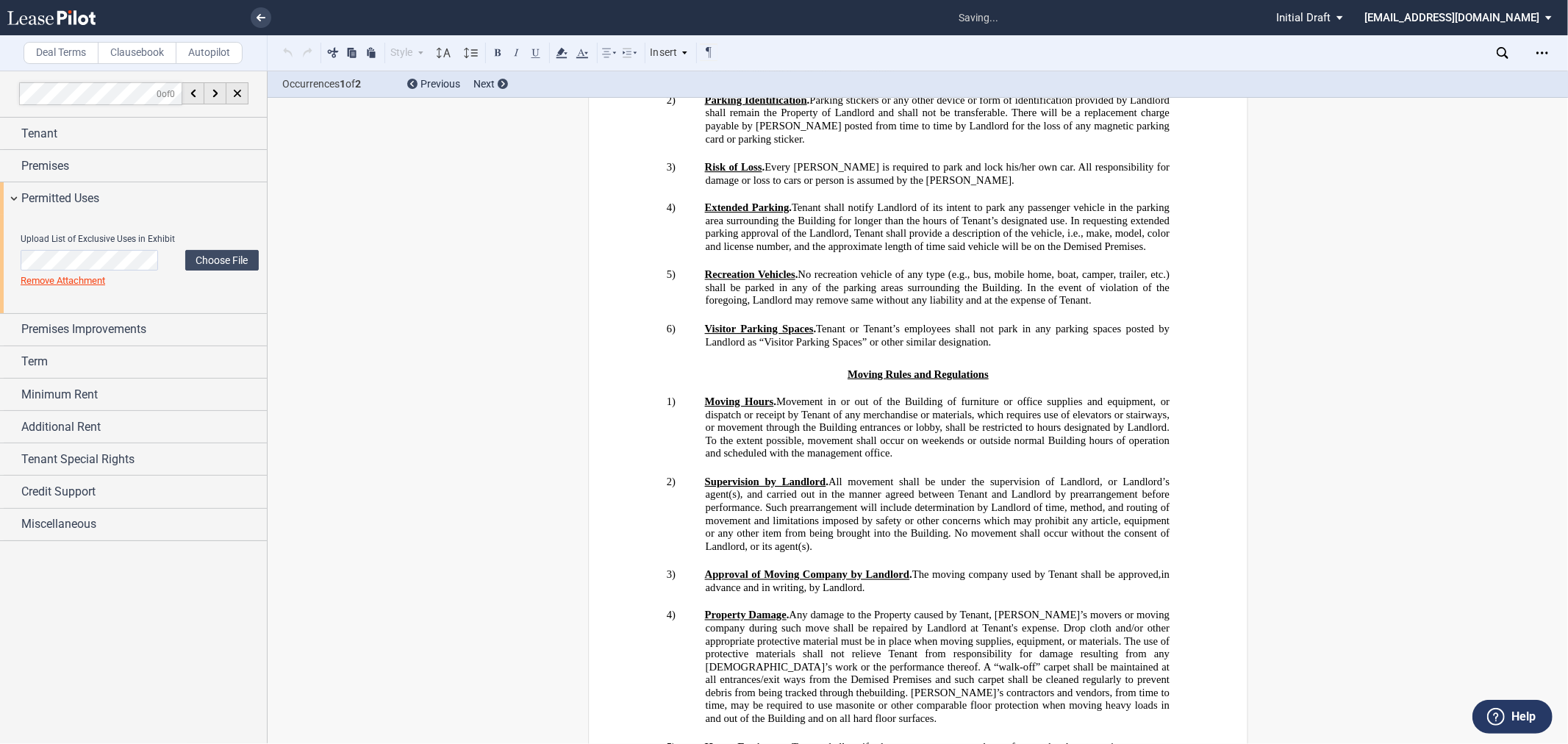
scroll to position [30389, 0]
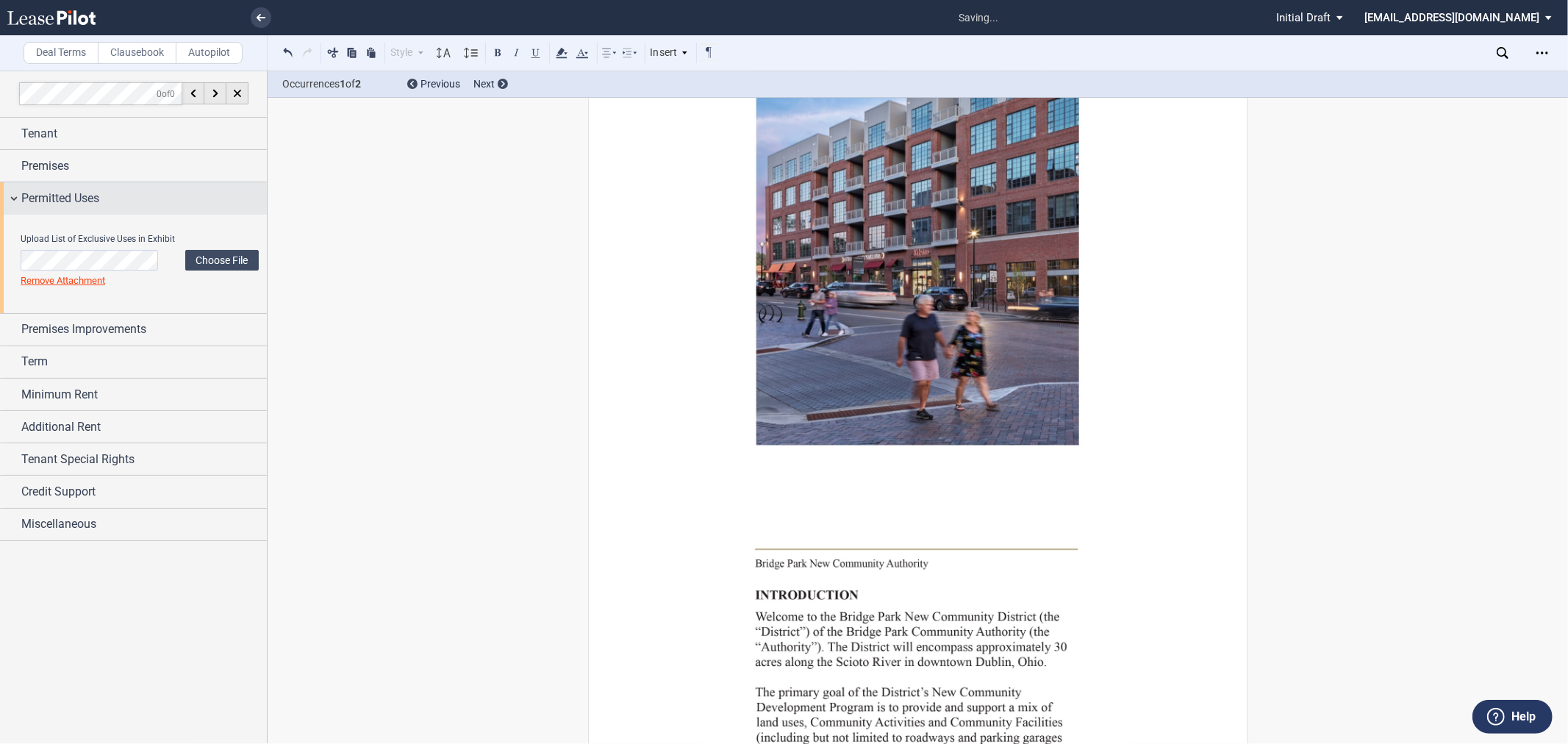
click at [55, 202] on span "Permitted Uses" at bounding box center [60, 198] width 78 height 17
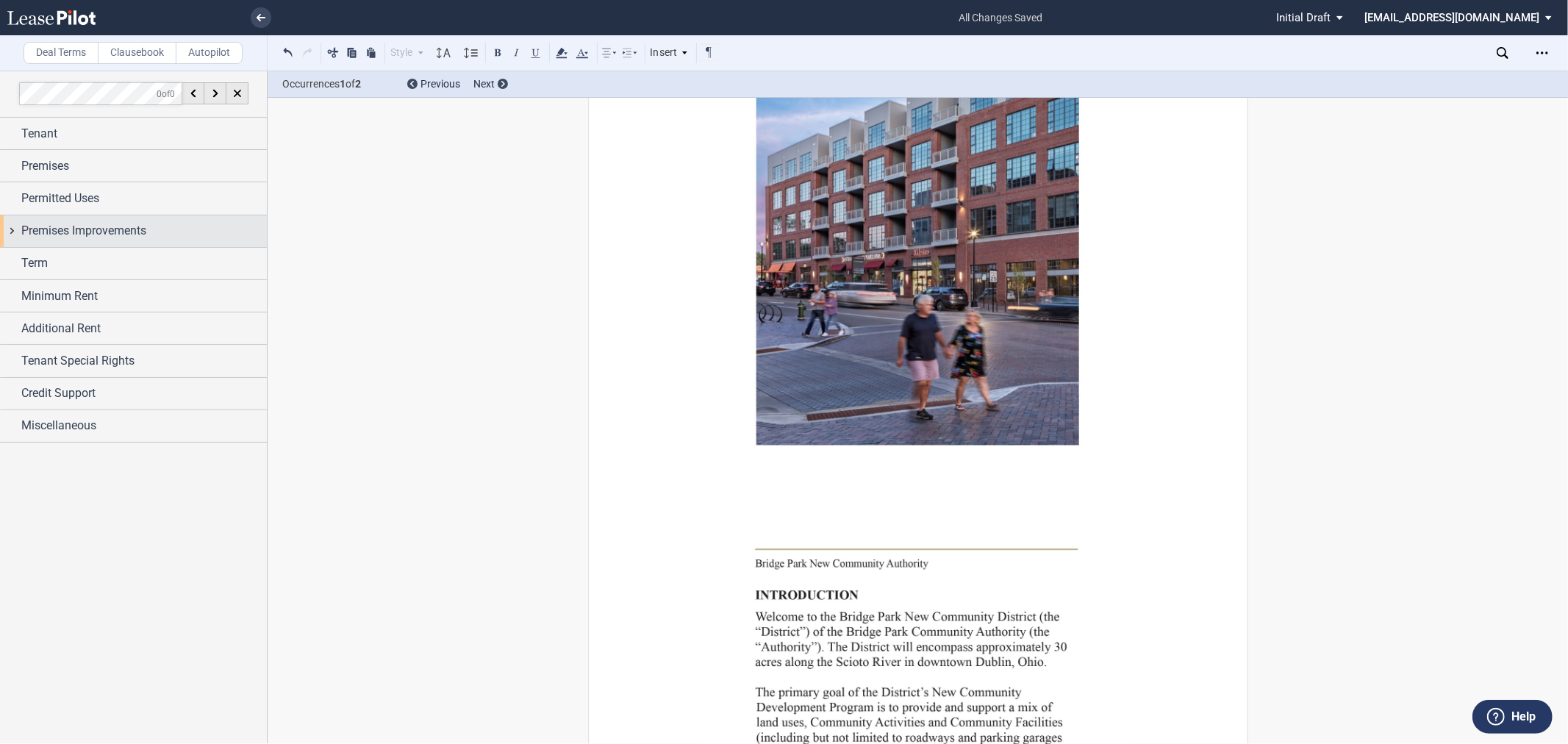
click at [74, 236] on span "Premises Improvements" at bounding box center [84, 231] width 125 height 17
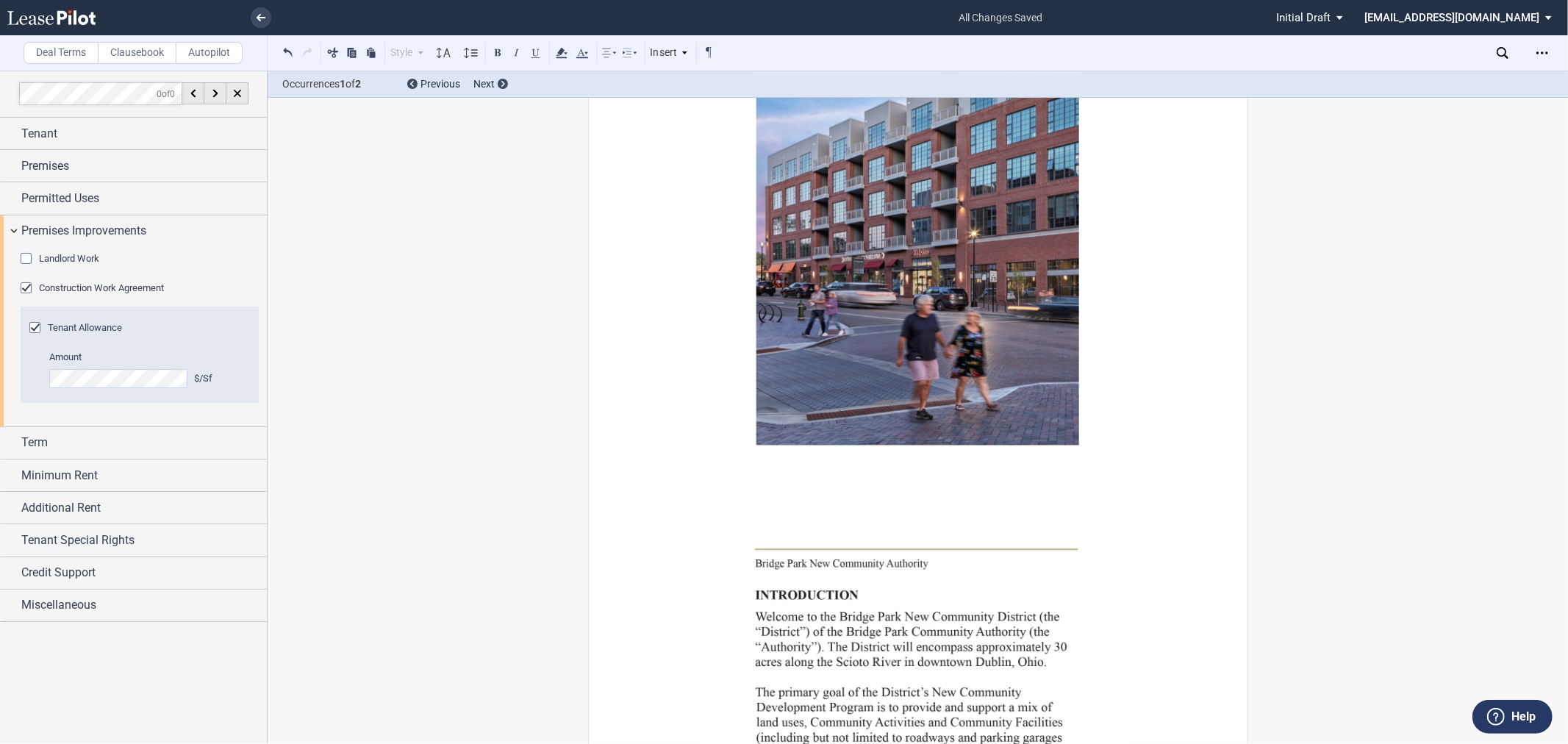
click at [41, 258] on span "Landlord Work" at bounding box center [69, 258] width 61 height 11
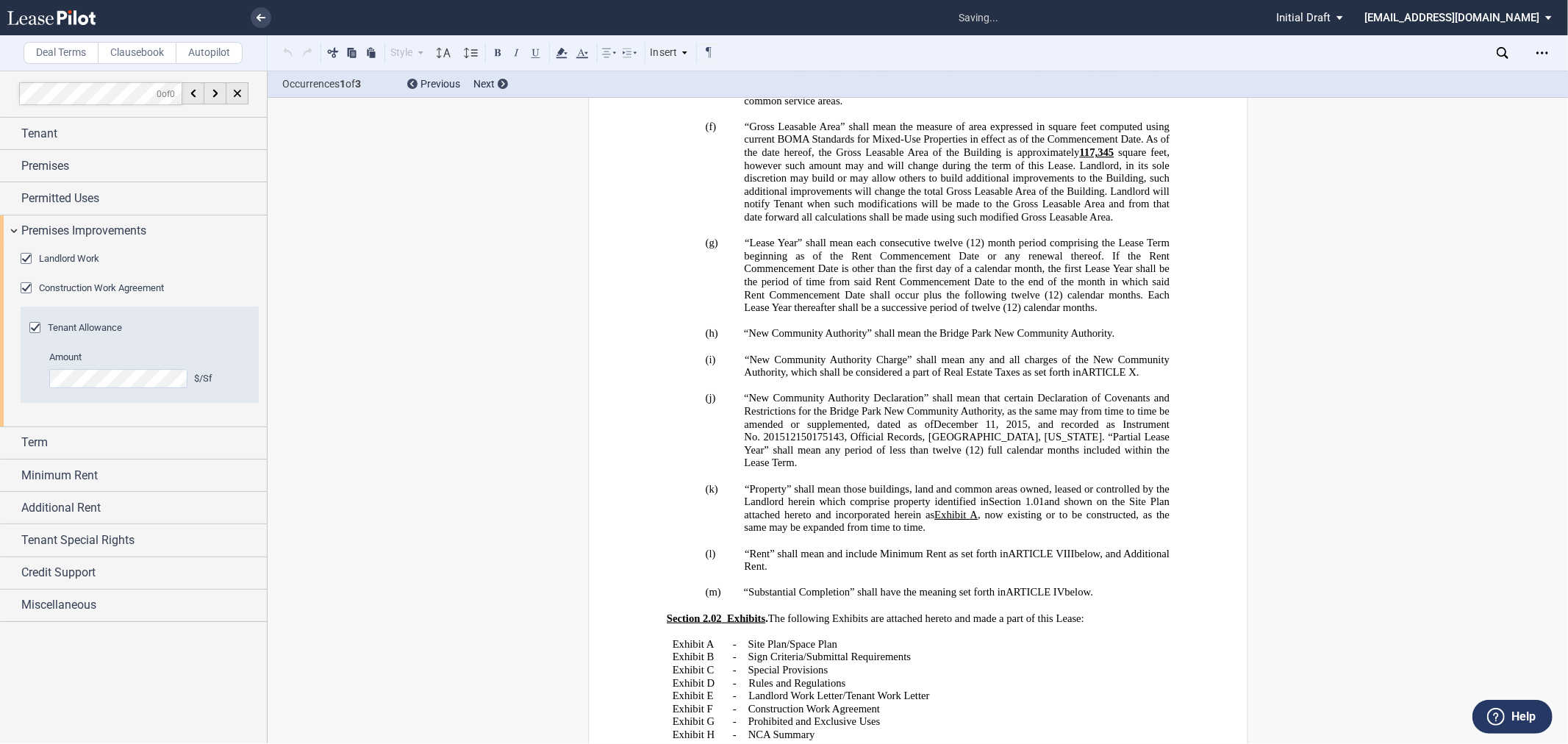
scroll to position [1038, 0]
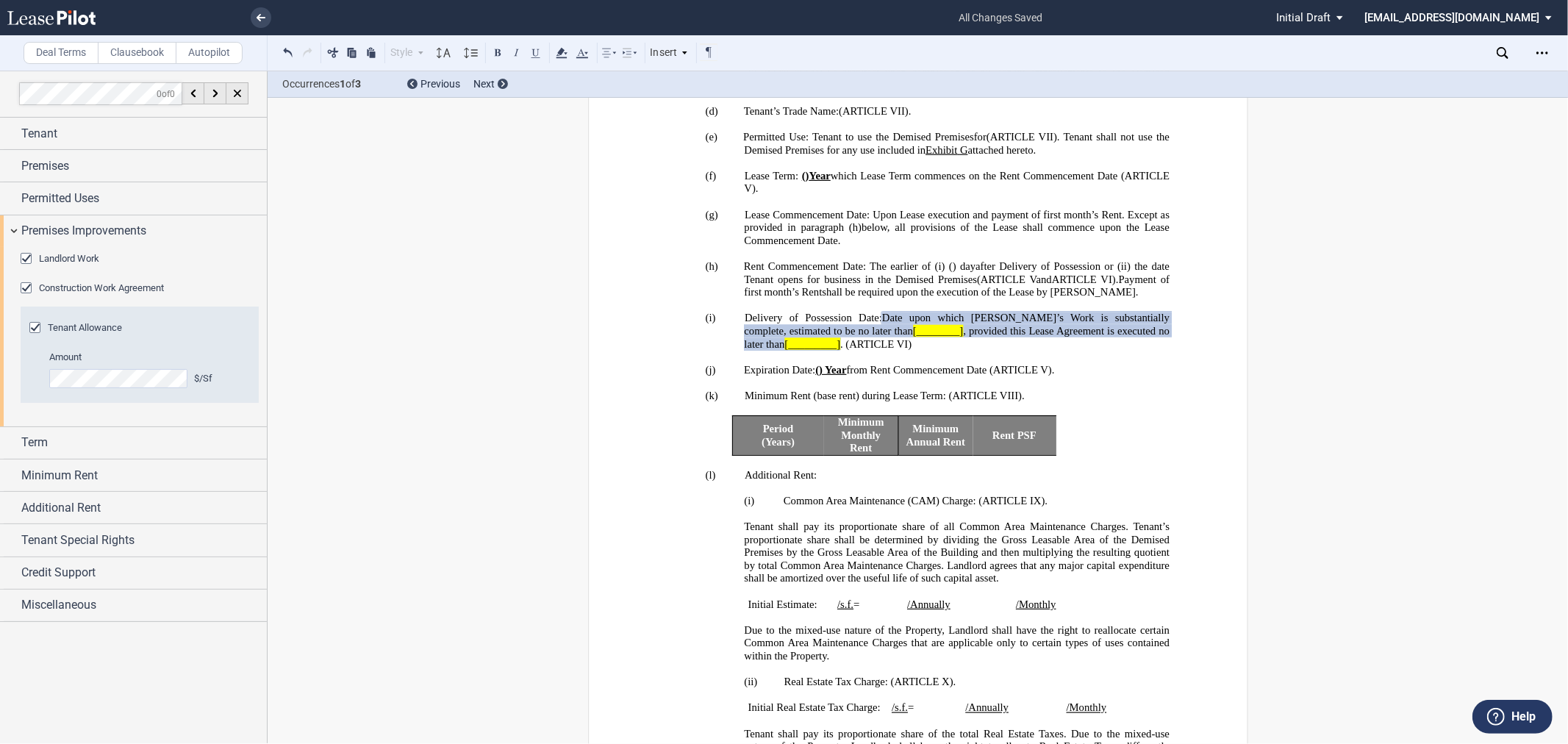
drag, startPoint x: 61, startPoint y: 254, endPoint x: 72, endPoint y: 254, distance: 11.0
click at [61, 254] on span "Landlord Work" at bounding box center [69, 258] width 61 height 11
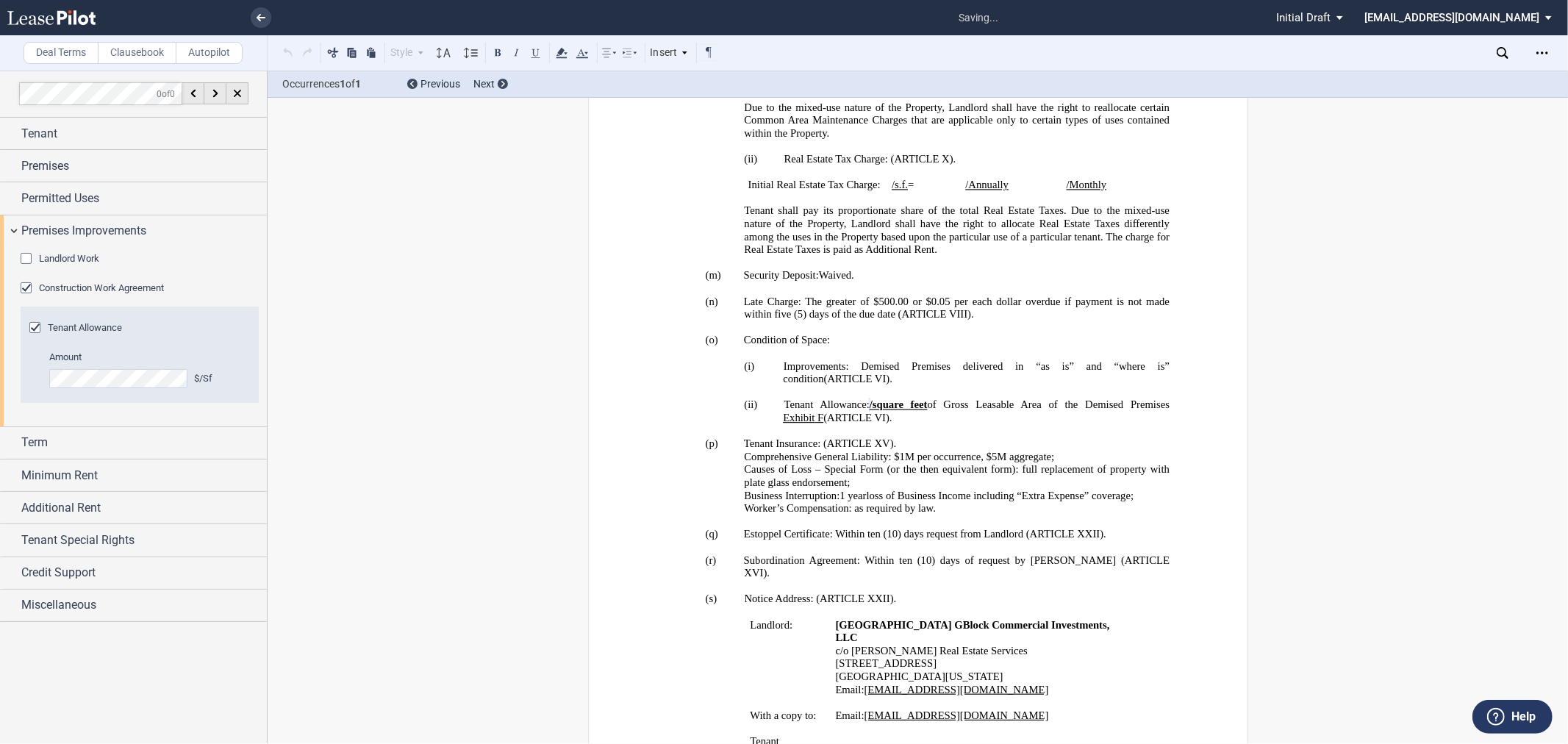
scroll to position [1621, 0]
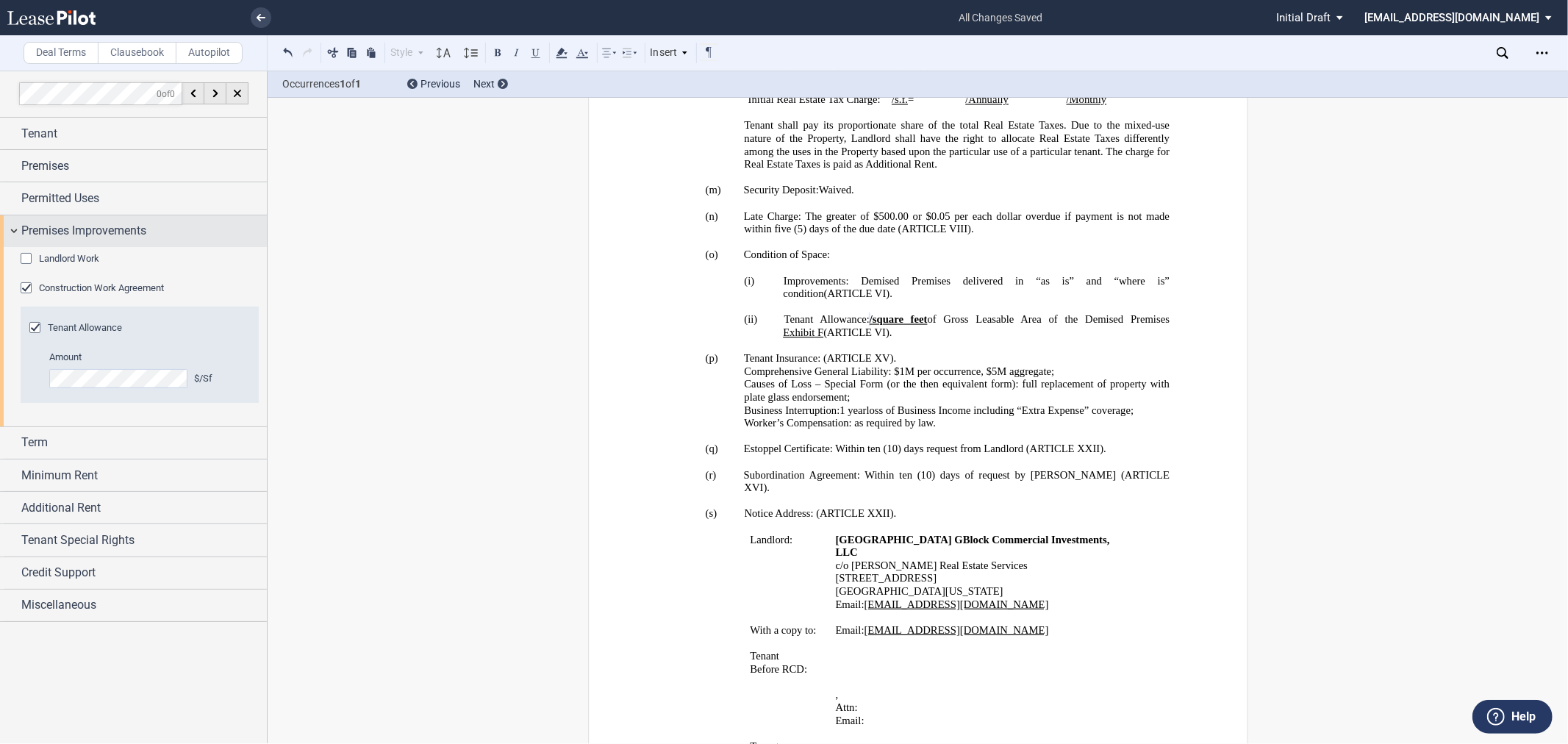
click at [116, 236] on span "Premises Improvements" at bounding box center [84, 231] width 125 height 17
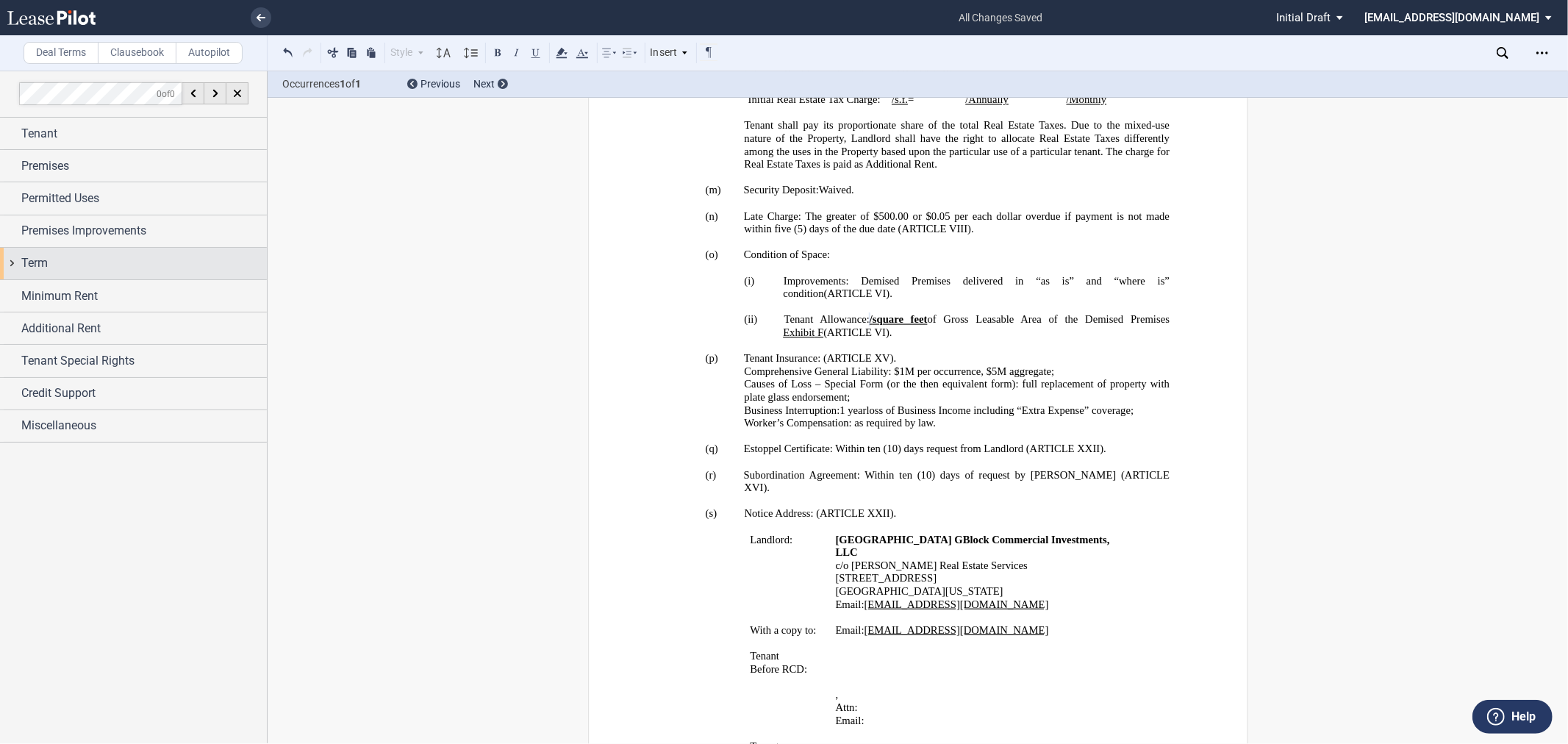
click at [103, 271] on div "Term" at bounding box center [144, 263] width 246 height 17
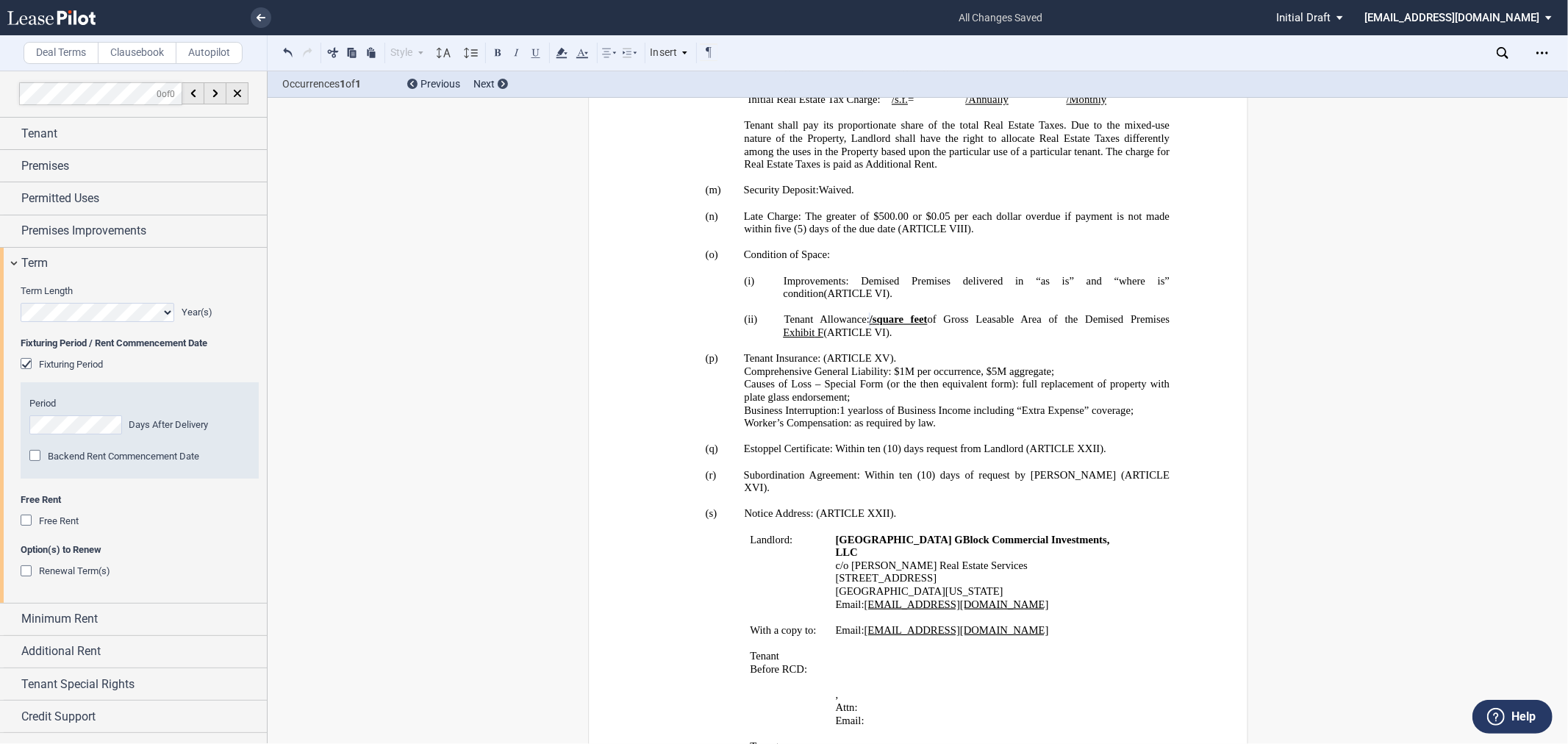
click at [218, 321] on div "Year(s)" at bounding box center [139, 312] width 238 height 19
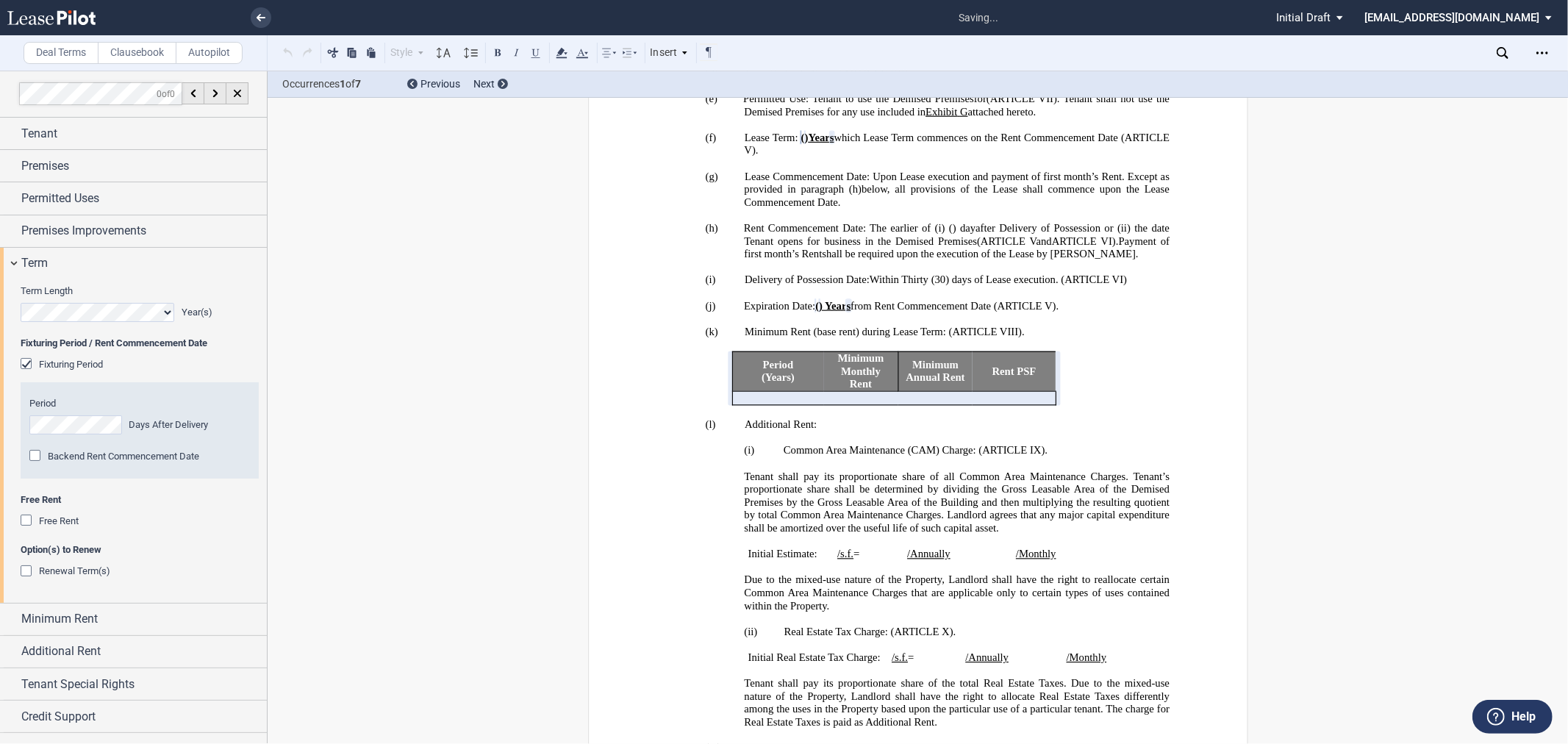
scroll to position [878, 0]
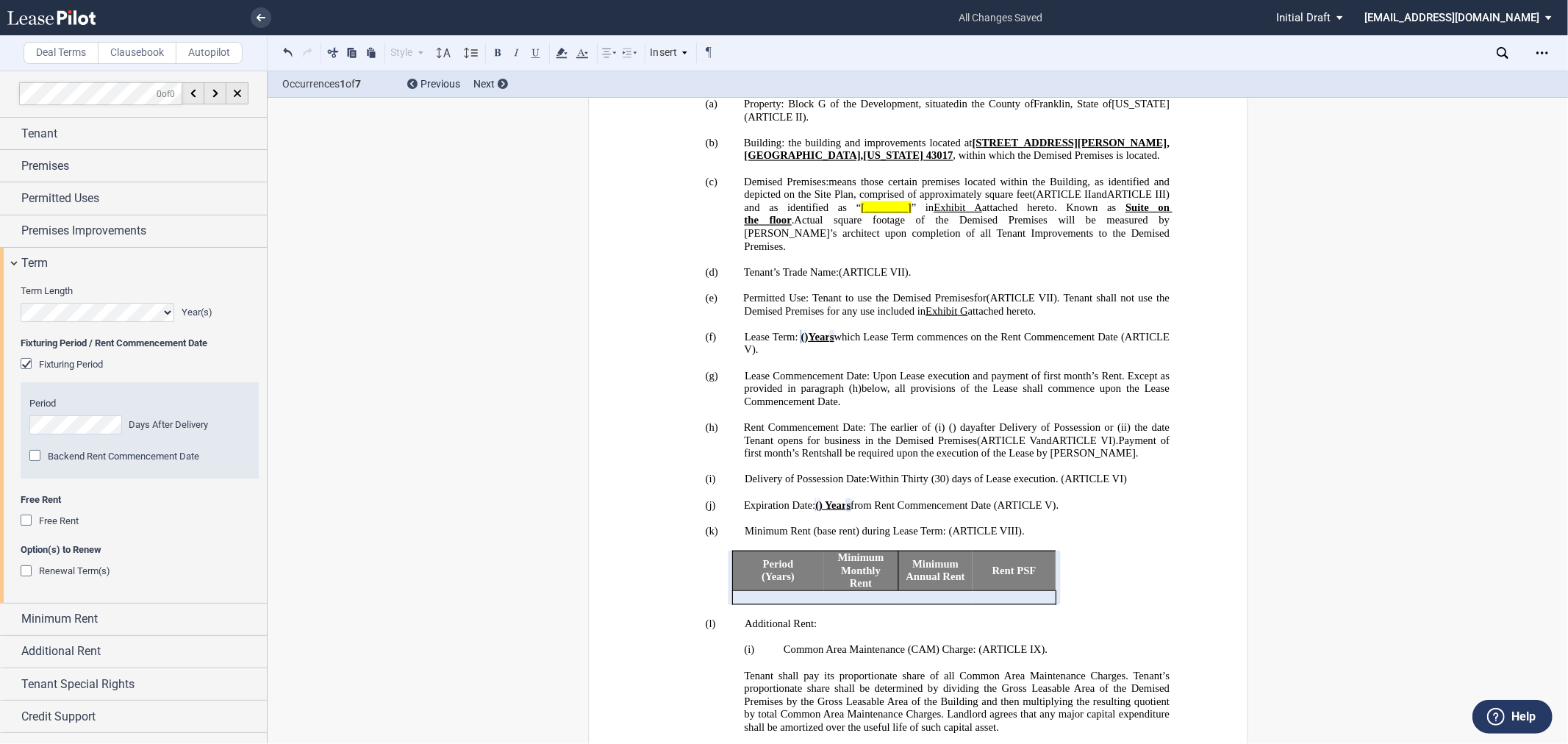
click at [62, 519] on span "Free Rent" at bounding box center [59, 520] width 39 height 11
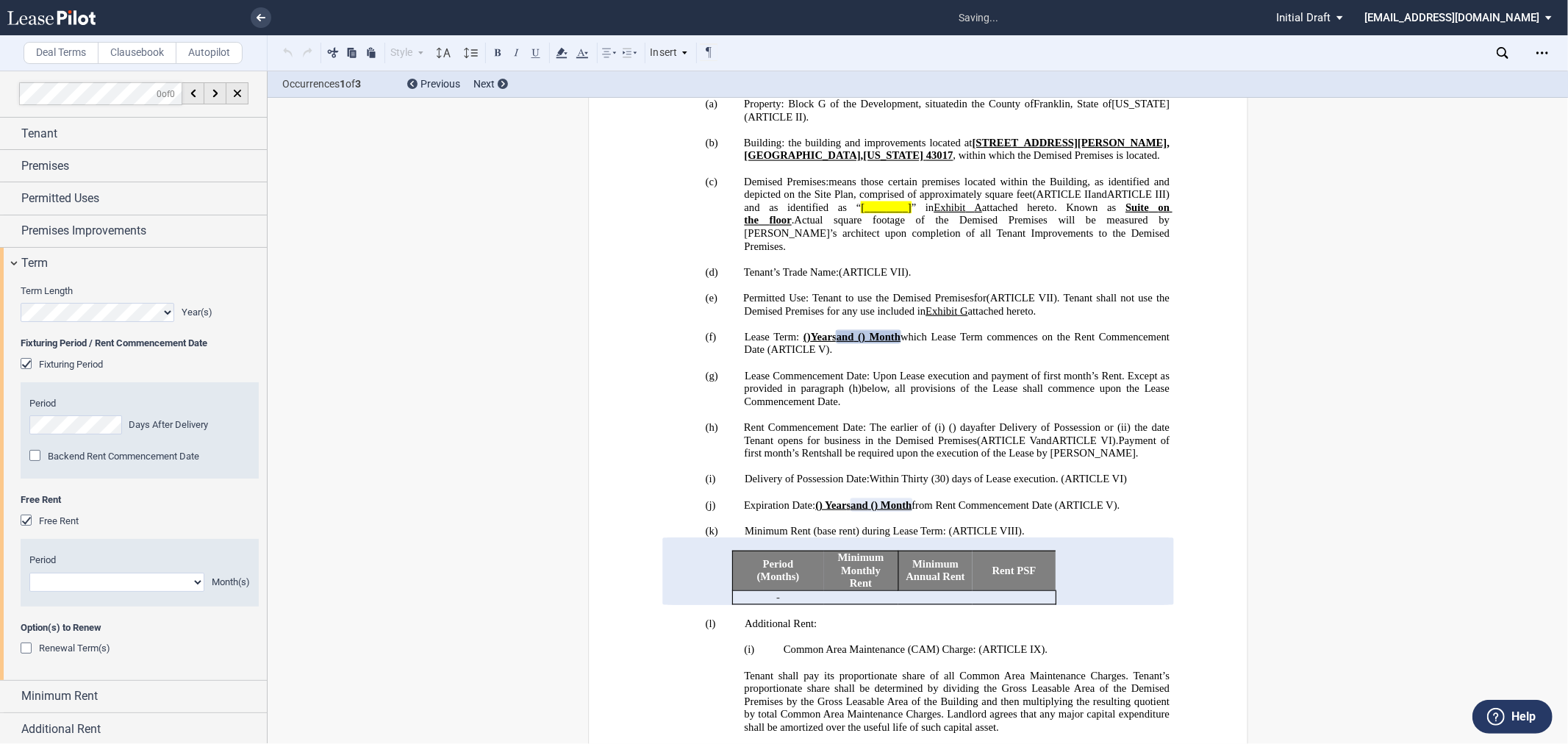
click at [74, 583] on select "1 2 3 4 5 6 7 8 9 10 11" at bounding box center [117, 583] width 175 height 19
select select "number:3"
click at [30, 573] on select "1 2 3 4 5 6 7 8 9 10 11" at bounding box center [117, 583] width 175 height 19
